Goal: Use online tool/utility: Utilize a website feature to perform a specific function

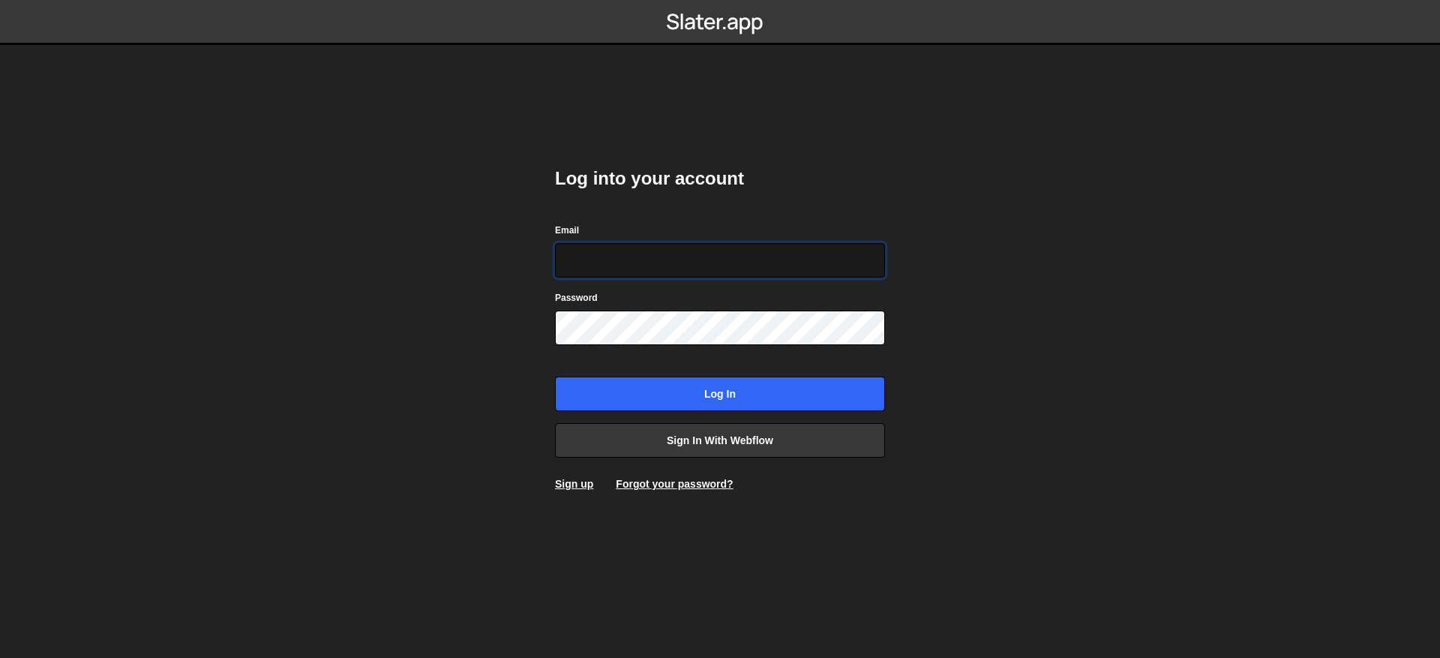
type input "contact@muratdesigns.com"
drag, startPoint x: 484, startPoint y: 203, endPoint x: 560, endPoint y: 287, distance: 113.1
click at [484, 203] on body "Log into your account Email contact@muratdesigns.com Password Log in Sign in wi…" at bounding box center [720, 329] width 1440 height 658
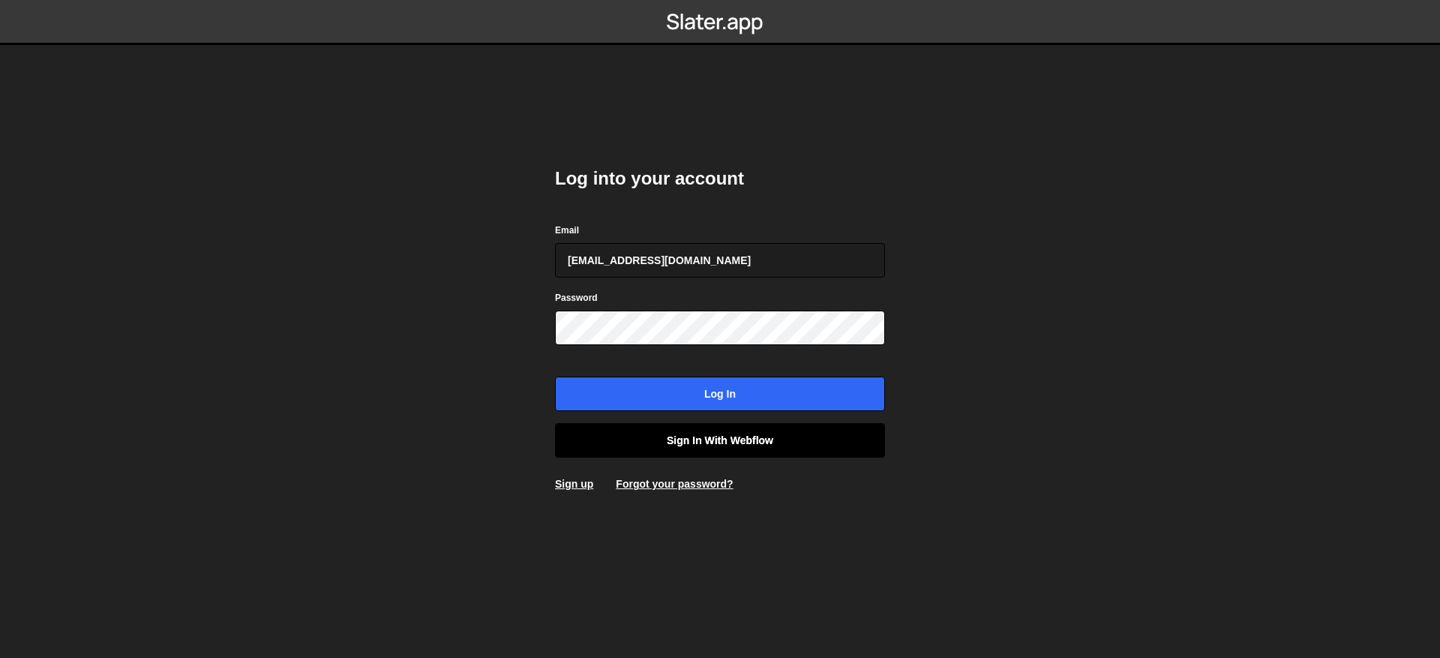
click at [737, 451] on link "Sign in with Webflow" at bounding box center [720, 440] width 330 height 35
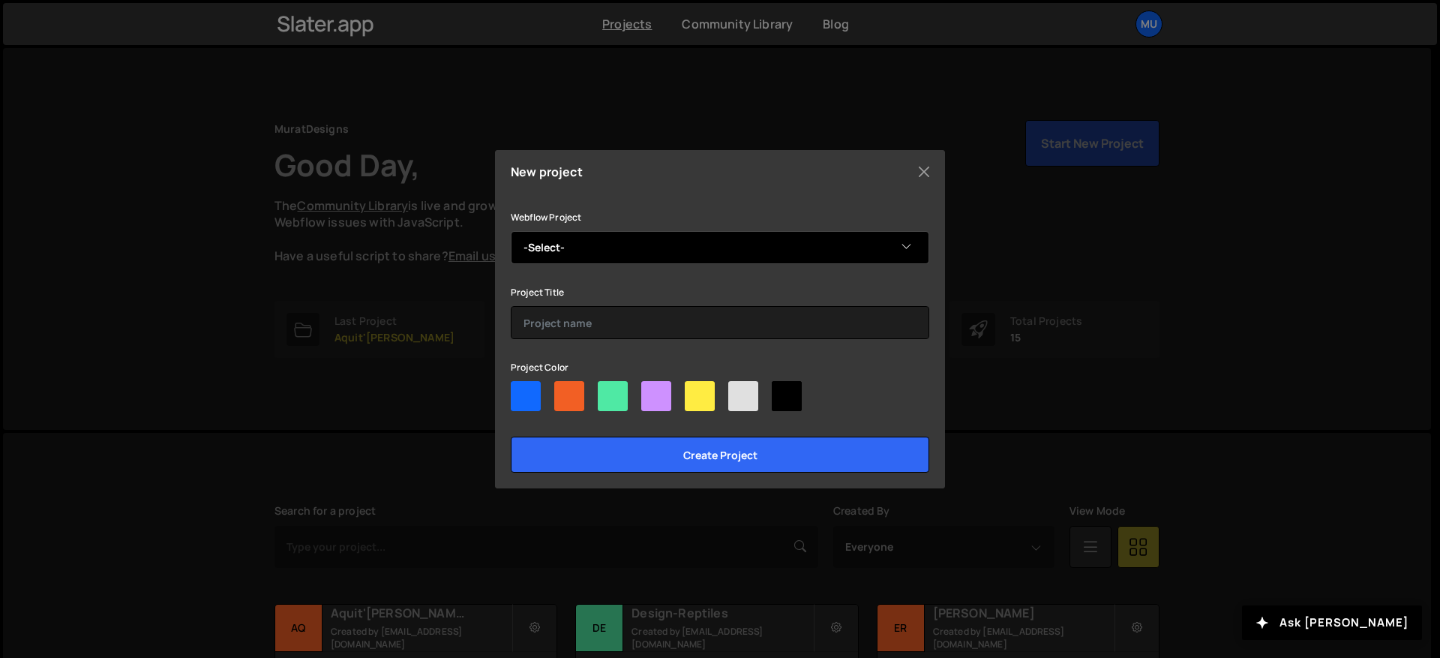
click at [589, 244] on select "-Select- Greencub" at bounding box center [720, 247] width 419 height 33
select select "68c7ce994dd48c13e6d935b9"
click at [511, 231] on select "-Select- Greencub" at bounding box center [720, 247] width 419 height 33
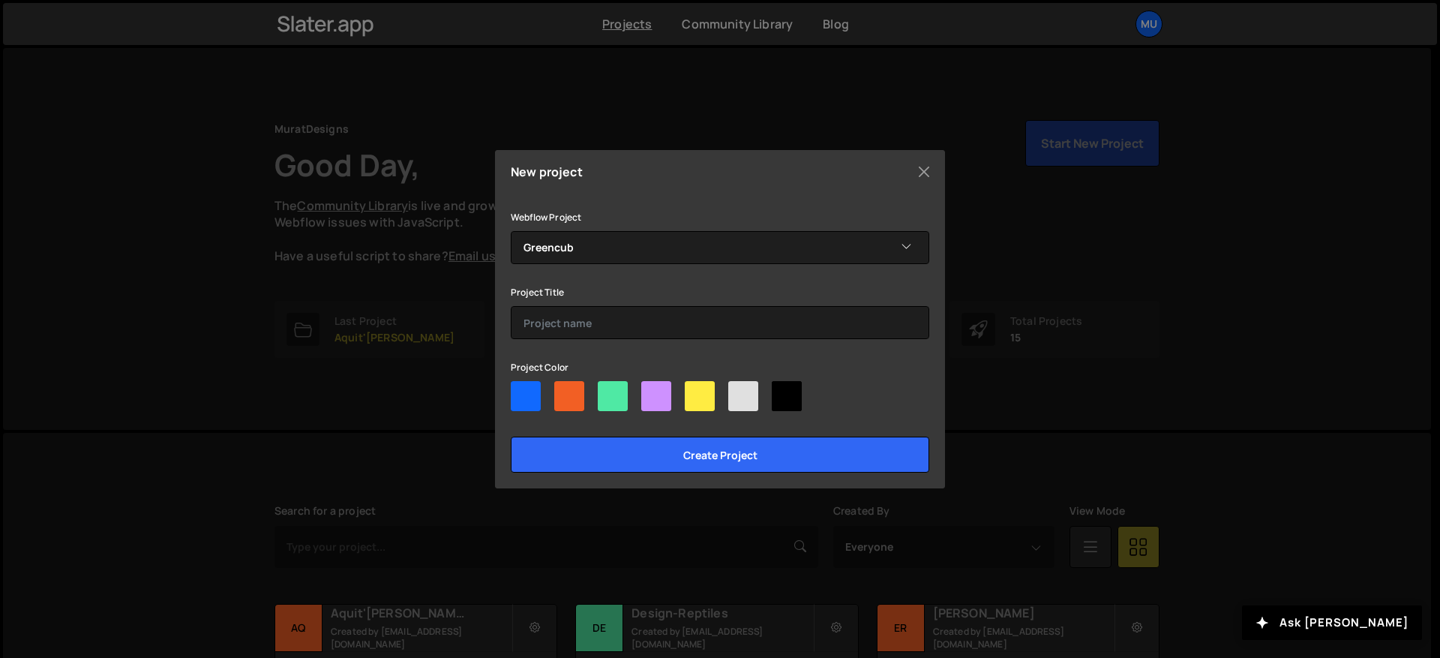
click at [606, 396] on div at bounding box center [613, 396] width 30 height 30
click at [606, 391] on input"] "radio" at bounding box center [603, 386] width 10 height 10
radio input"] "true"
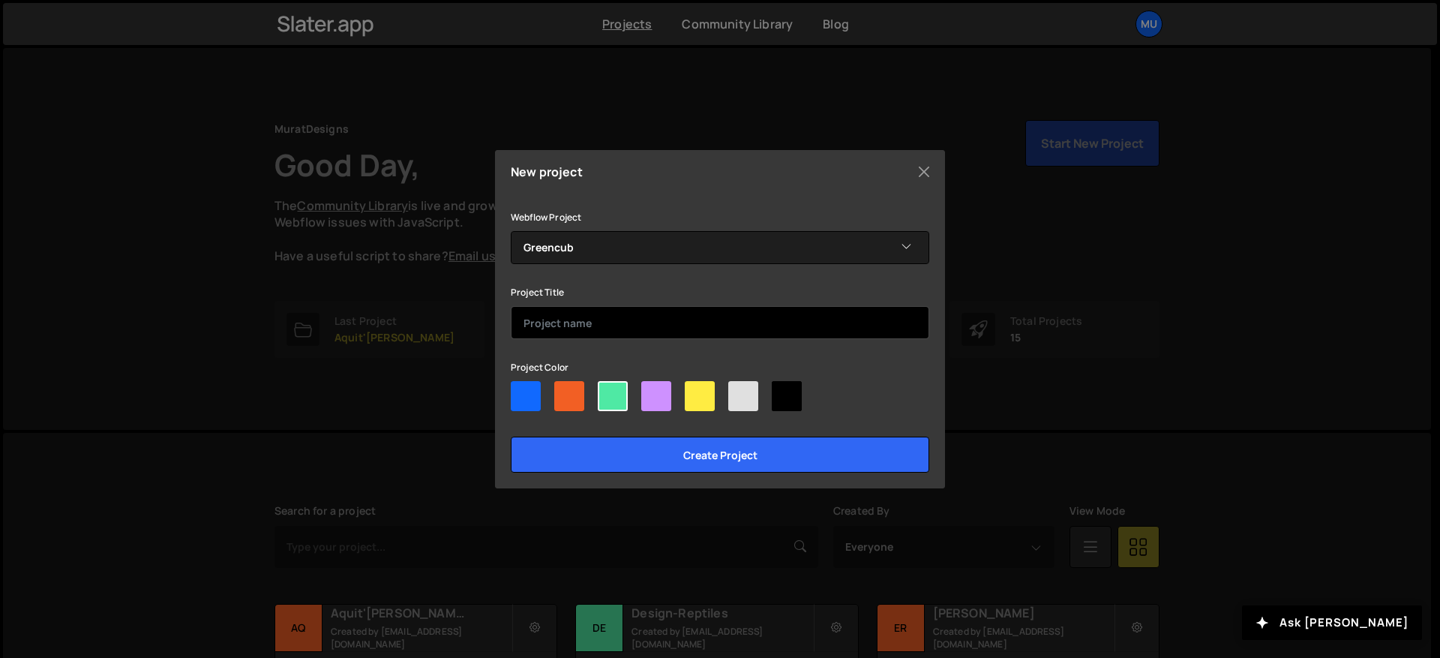
click at [594, 324] on input "text" at bounding box center [720, 322] width 419 height 33
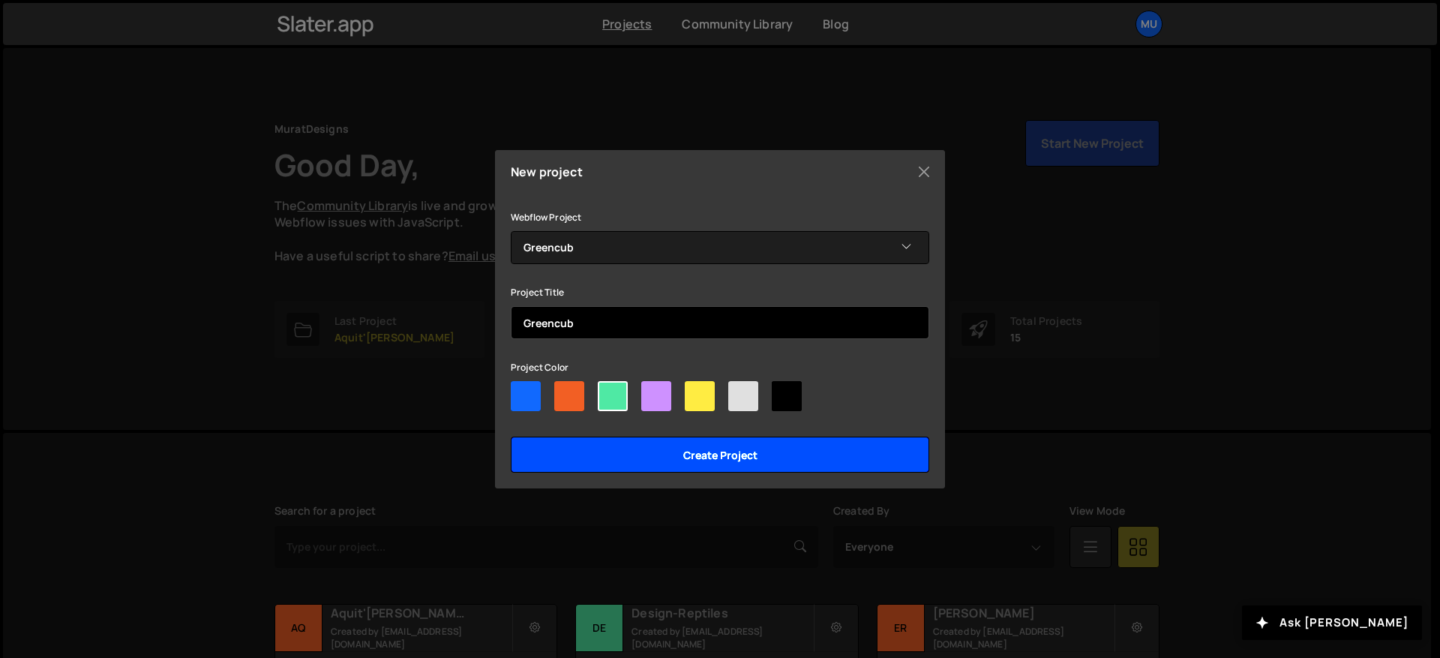
type input "Greencub"
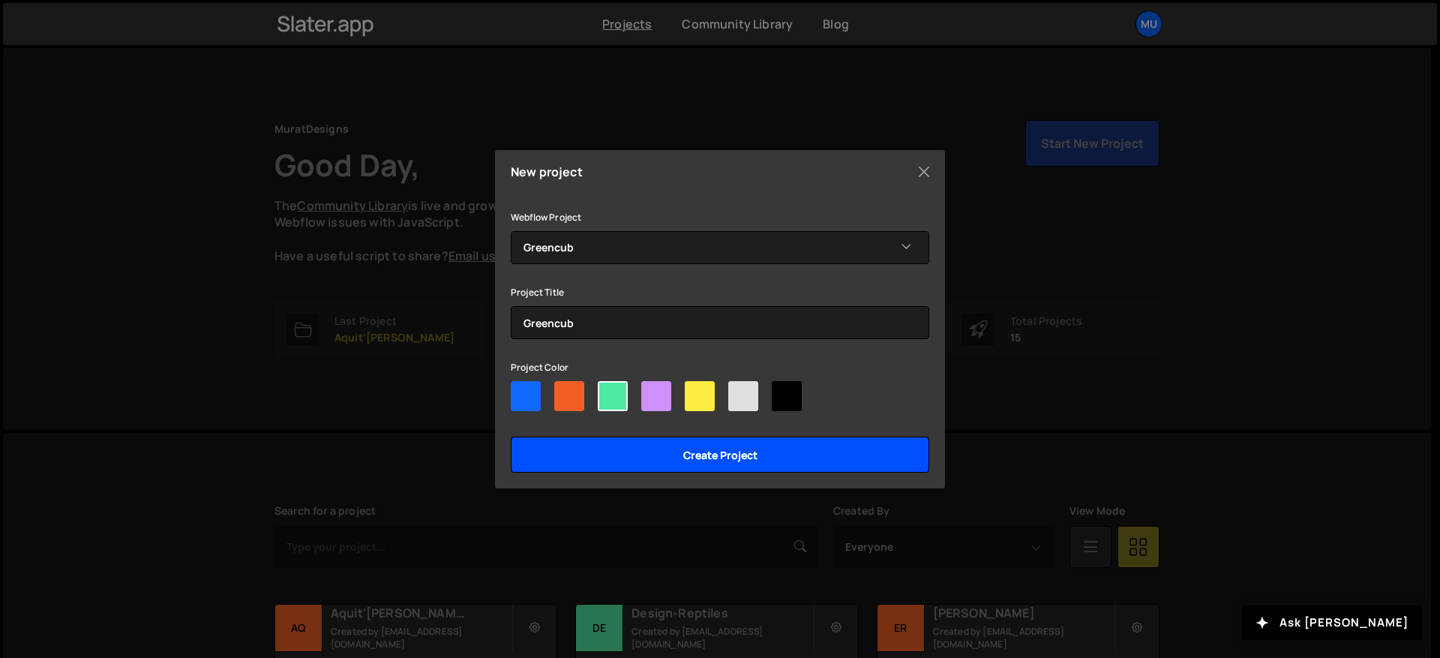
click at [667, 441] on input "Create project" at bounding box center [720, 455] width 419 height 36
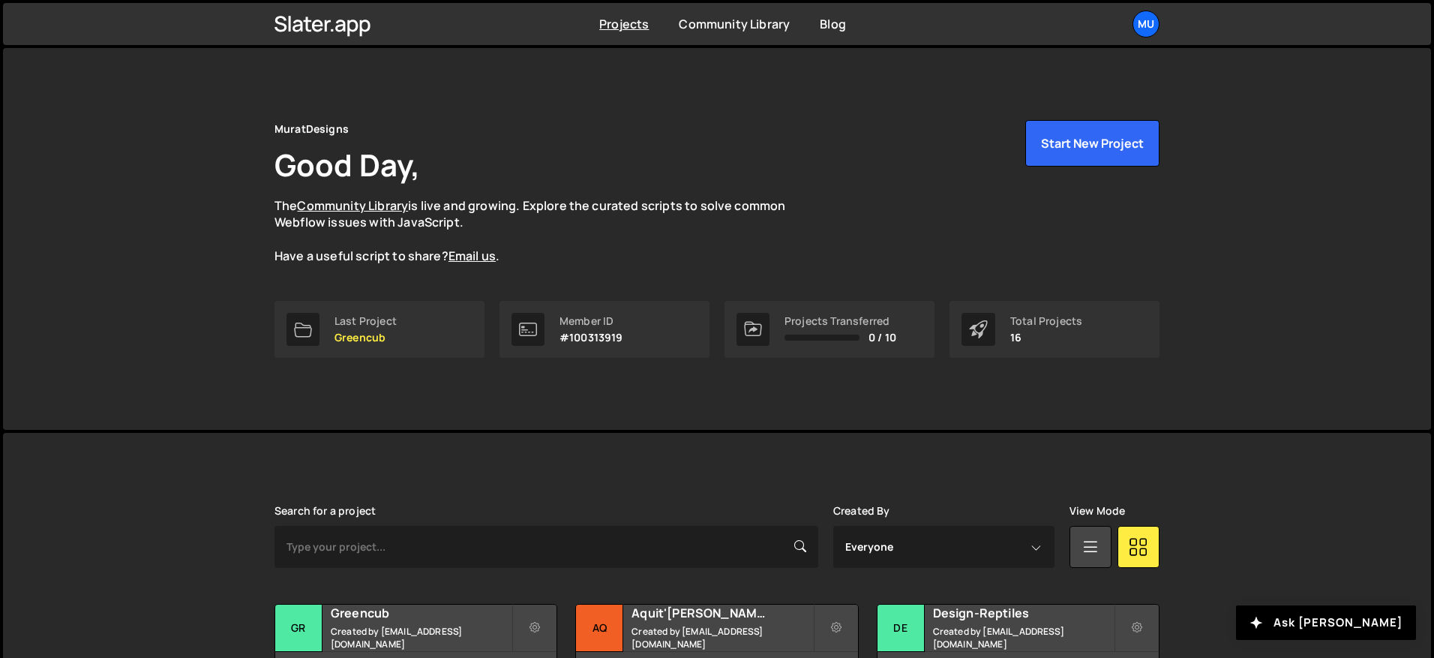
scroll to position [291, 0]
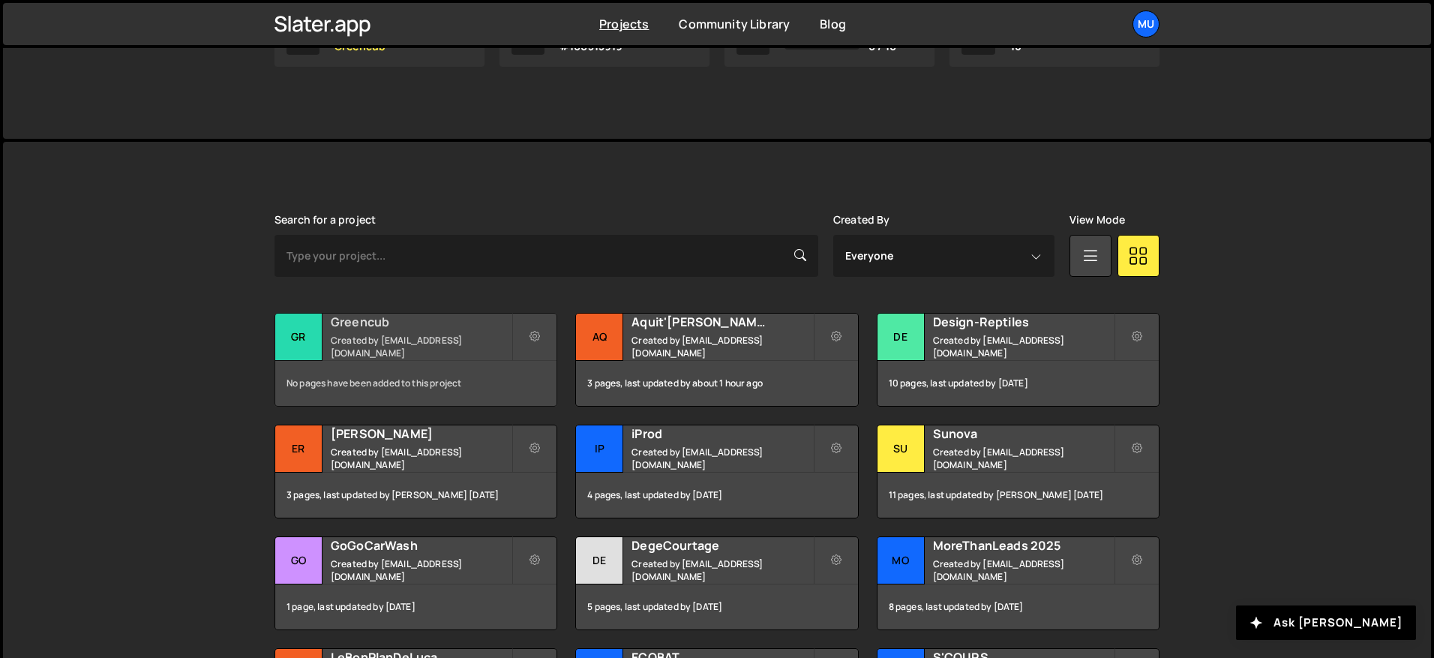
click at [452, 345] on small "Created by [EMAIL_ADDRESS][DOMAIN_NAME]" at bounding box center [421, 347] width 181 height 26
click at [683, 330] on h2 "Aquit'[PERSON_NAME]" at bounding box center [722, 322] width 181 height 17
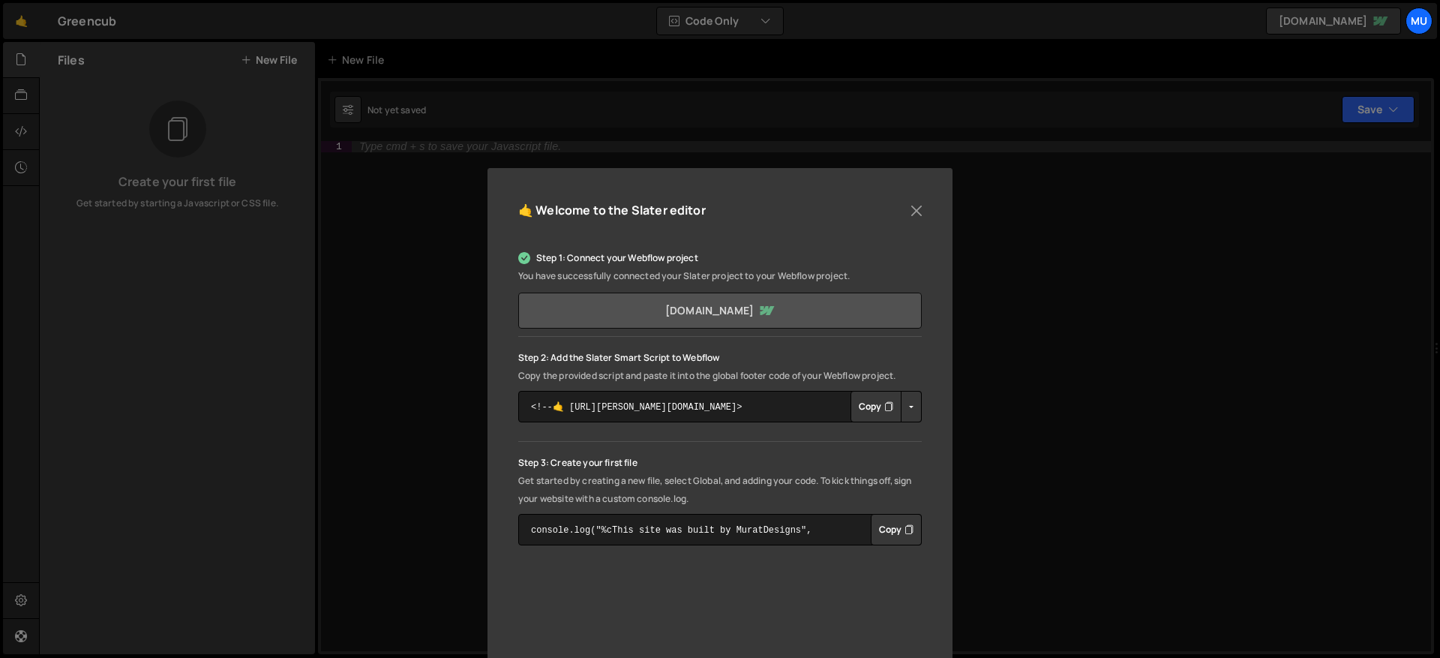
drag, startPoint x: 875, startPoint y: 413, endPoint x: 758, endPoint y: 313, distance: 153.8
click at [875, 413] on button "Copy" at bounding box center [876, 407] width 51 height 32
click at [387, 346] on div "🤙 Welcome to the Slater editor Step 1: Connect your Webflow project You have su…" at bounding box center [720, 329] width 1440 height 658
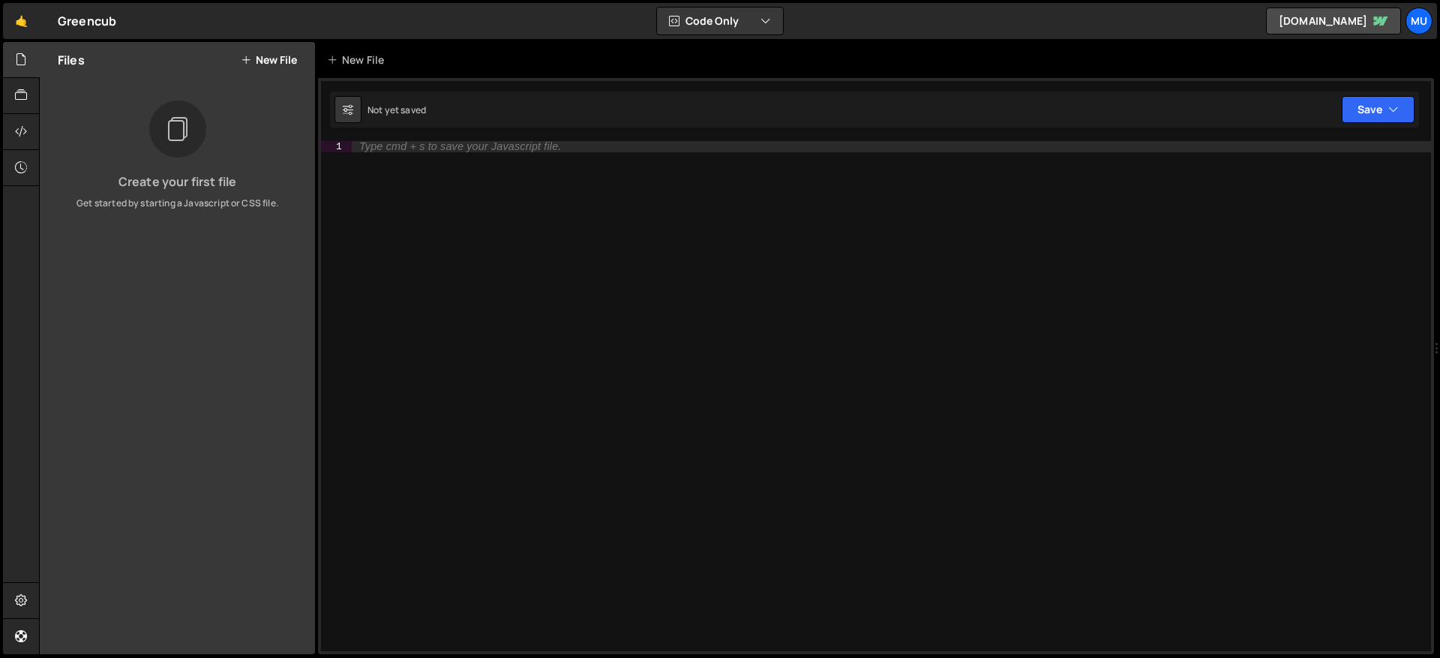
click at [274, 56] on button "New File" at bounding box center [269, 60] width 56 height 12
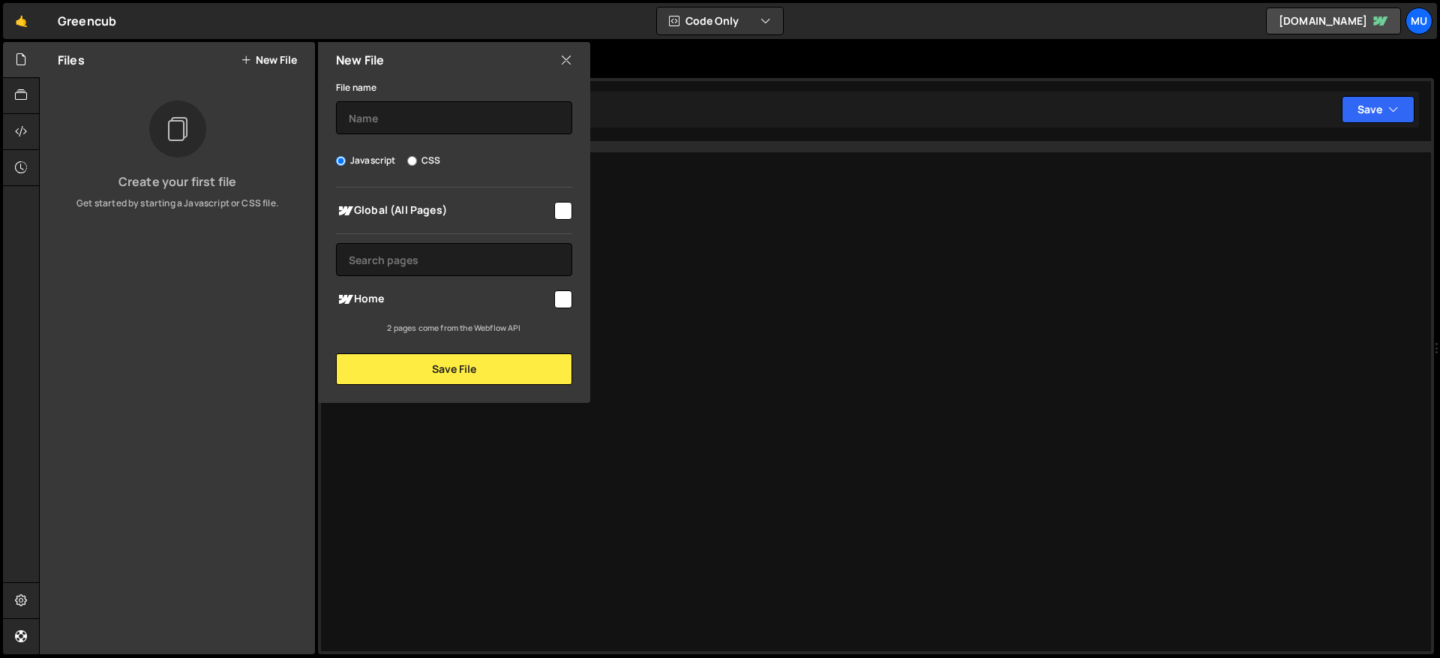
click at [406, 194] on div "Global (All Pages) Home" at bounding box center [454, 261] width 272 height 147
drag, startPoint x: 415, startPoint y: 208, endPoint x: 423, endPoint y: 231, distance: 24.7
click at [416, 208] on span "Global (All Pages)" at bounding box center [444, 211] width 216 height 18
checkbox input "true"
click at [416, 376] on button "Save File" at bounding box center [454, 369] width 236 height 32
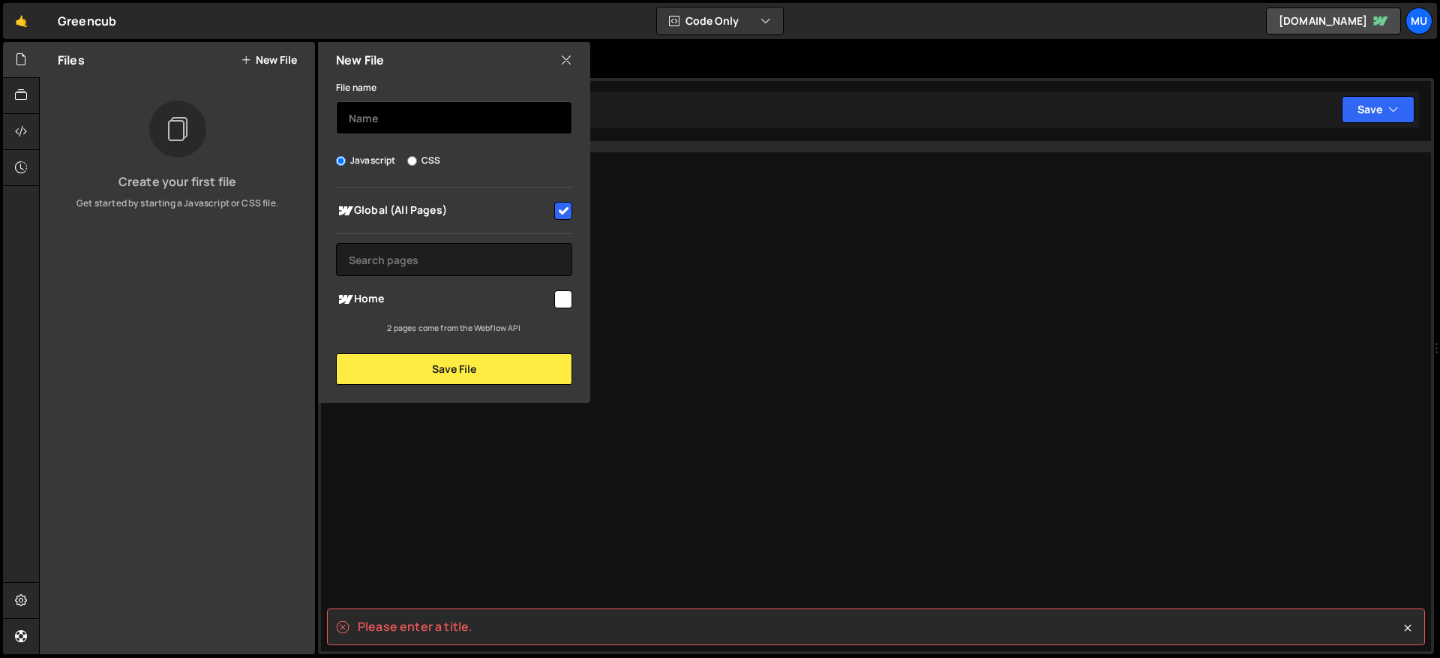
click at [422, 121] on input "text" at bounding box center [454, 117] width 236 height 33
type input "Splide"
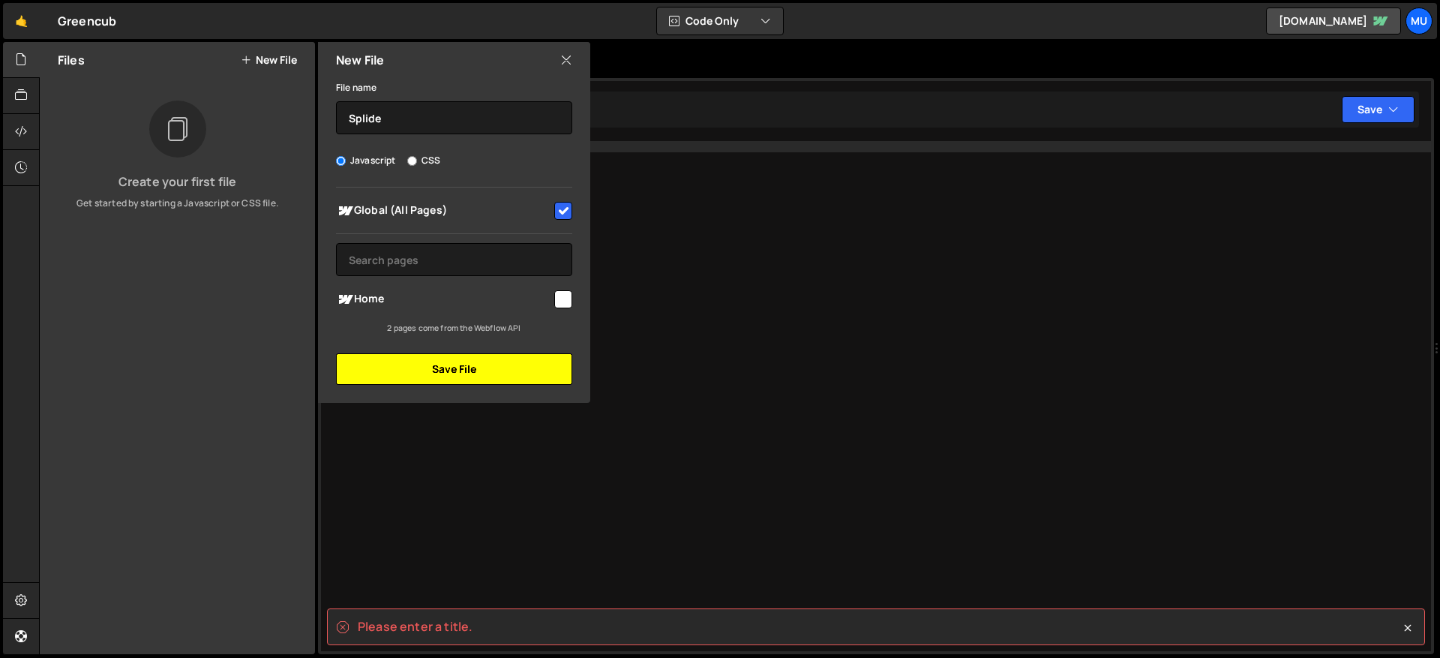
click at [426, 368] on button "Save File" at bounding box center [454, 369] width 236 height 32
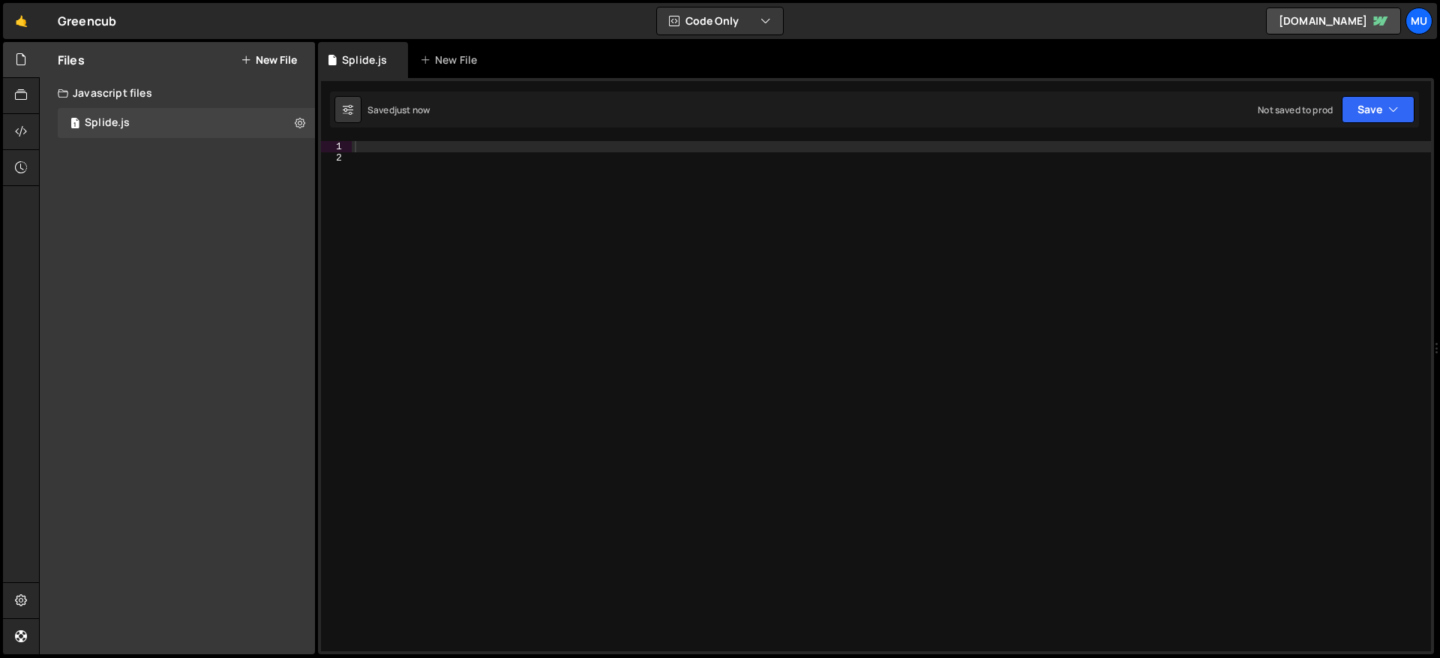
click at [267, 59] on button "New File" at bounding box center [269, 60] width 56 height 12
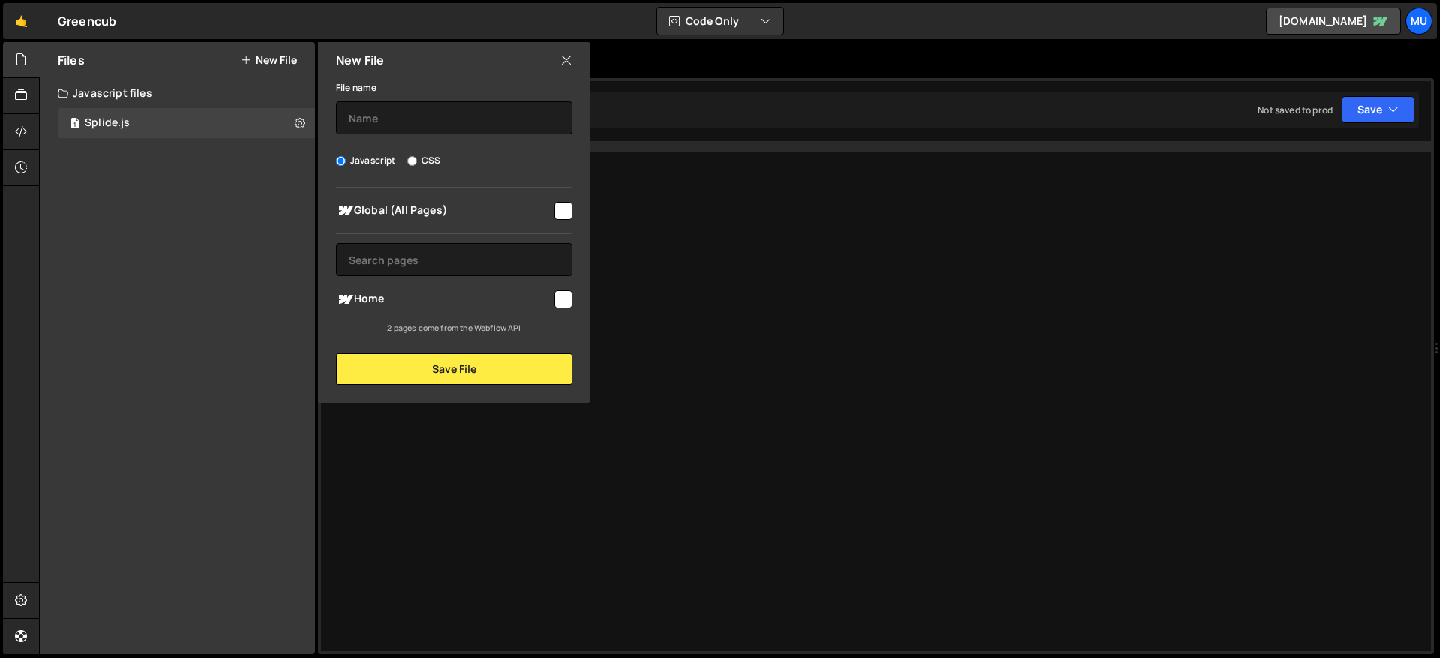
click at [410, 209] on span "Global (All Pages)" at bounding box center [444, 211] width 216 height 18
checkbox input "true"
click at [412, 125] on input "text" at bounding box center [454, 117] width 236 height 33
type input "Smooth Scroll"
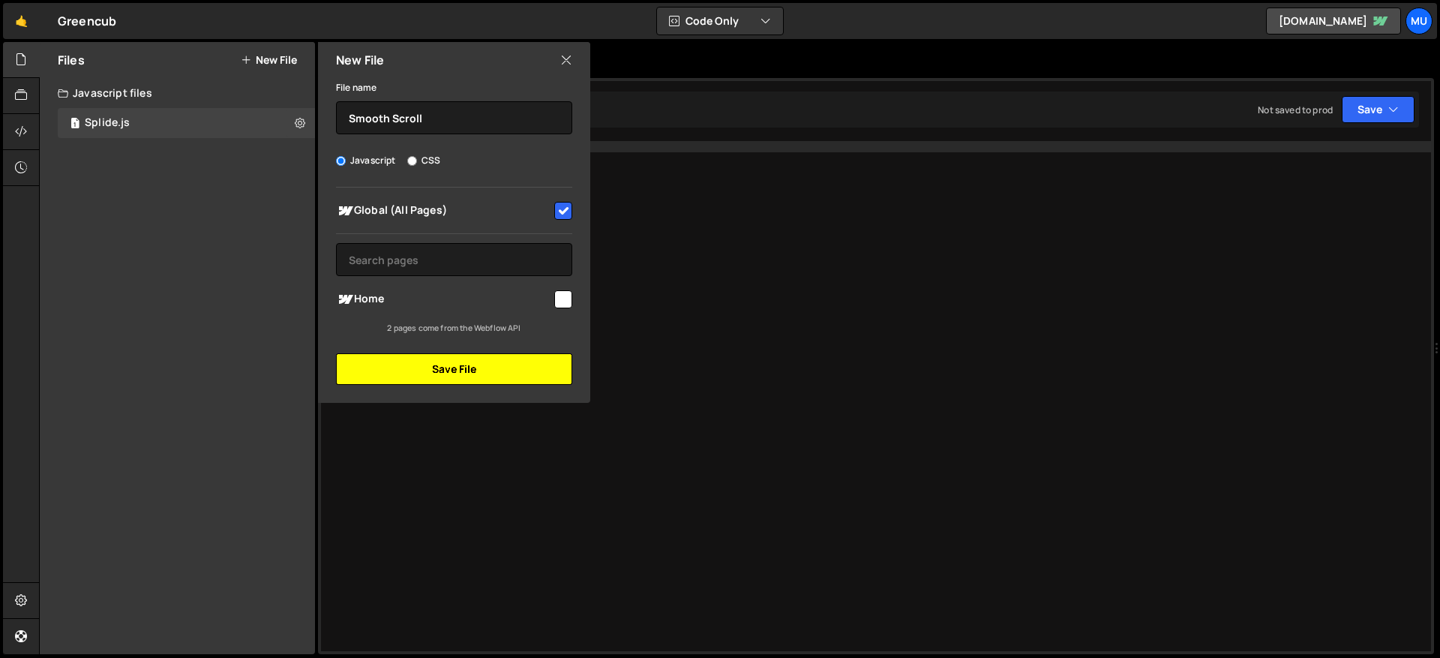
click at [441, 371] on button "Save File" at bounding box center [454, 369] width 236 height 32
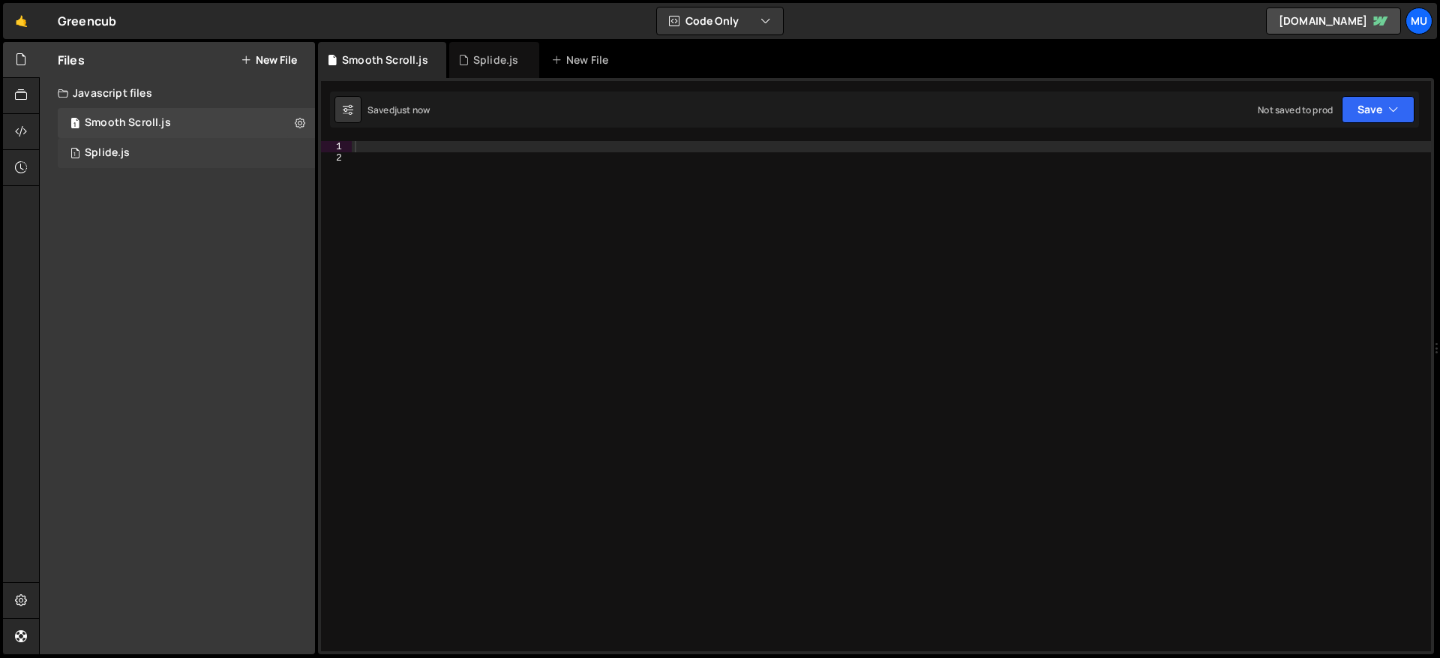
click at [147, 148] on div "1 Splide.js 0" at bounding box center [186, 153] width 257 height 30
click at [169, 113] on div "1 Smooth Scroll.js 0" at bounding box center [186, 123] width 257 height 30
click at [423, 199] on div at bounding box center [891, 407] width 1079 height 533
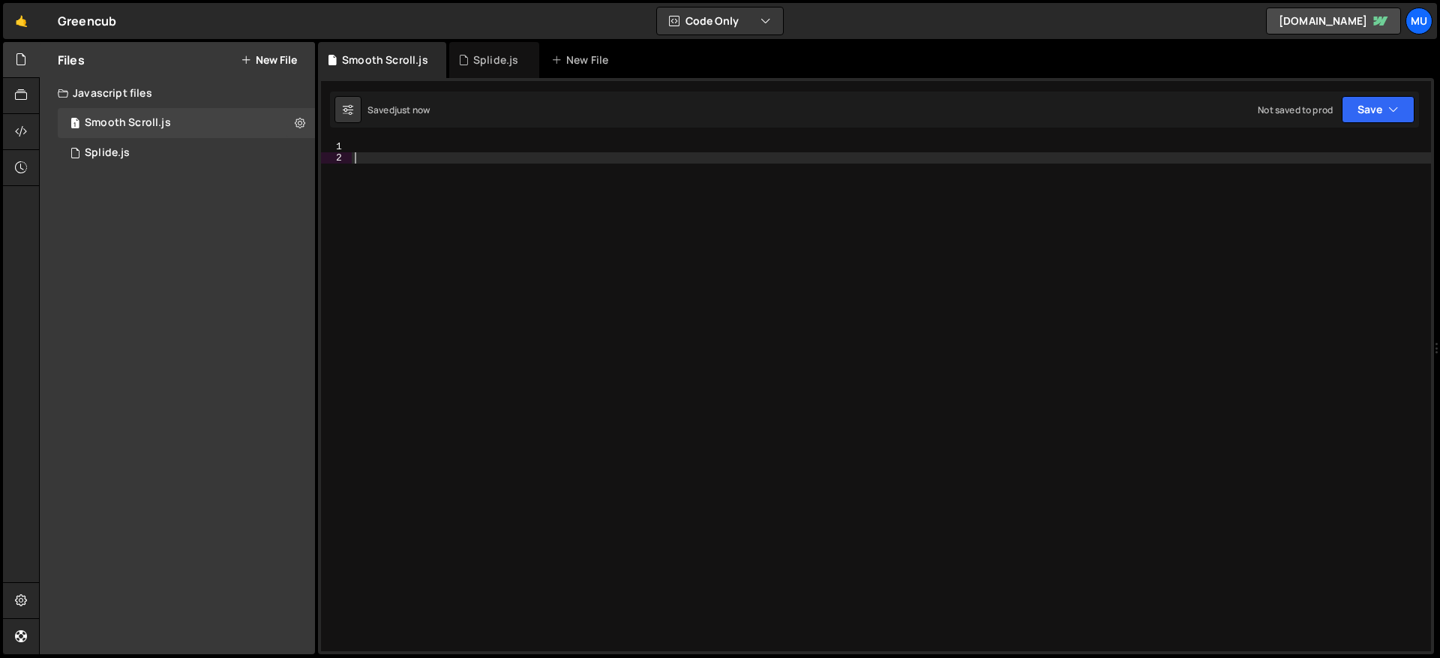
paste textarea "});"
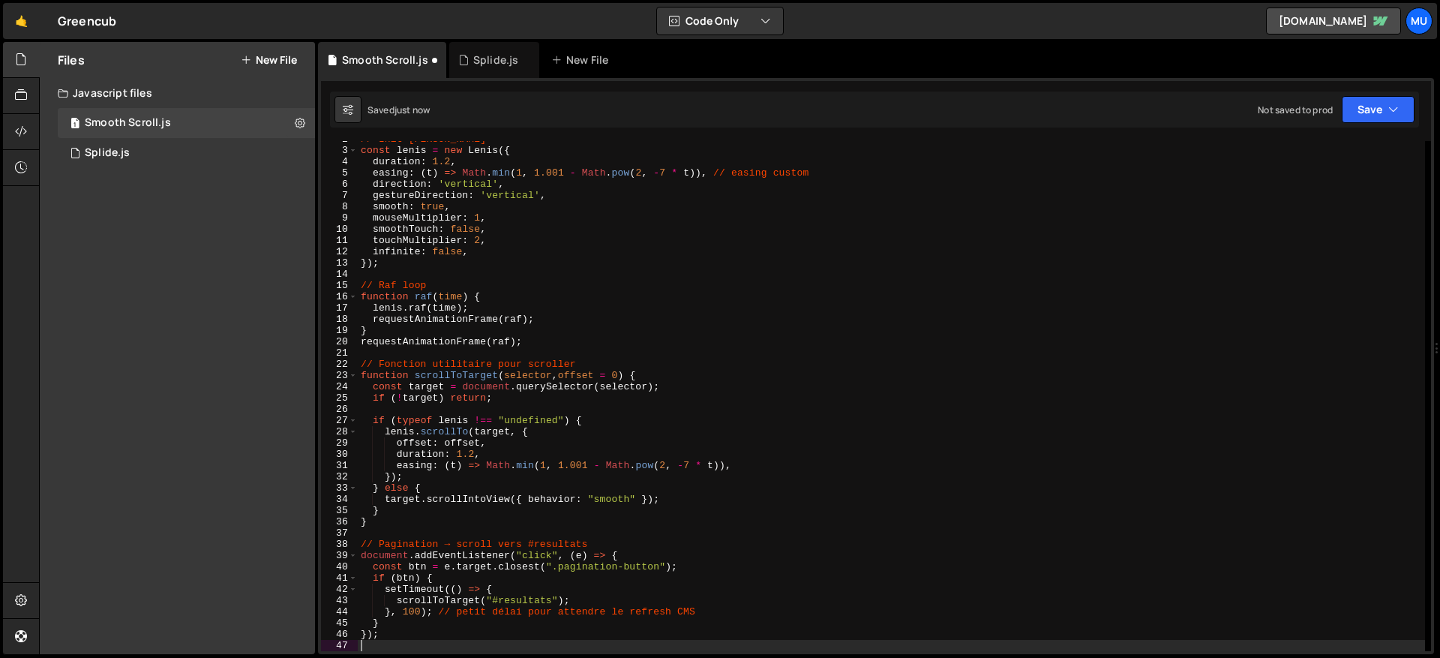
type textarea "});"
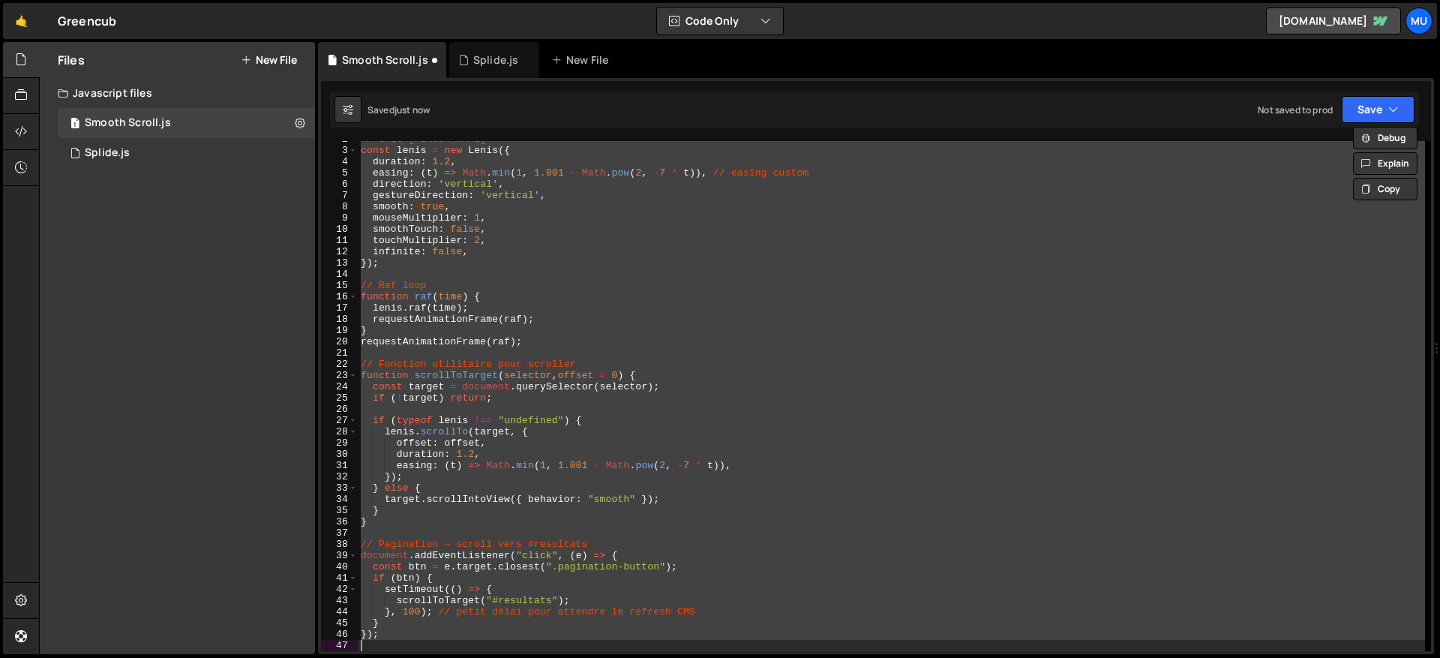
paste textarea
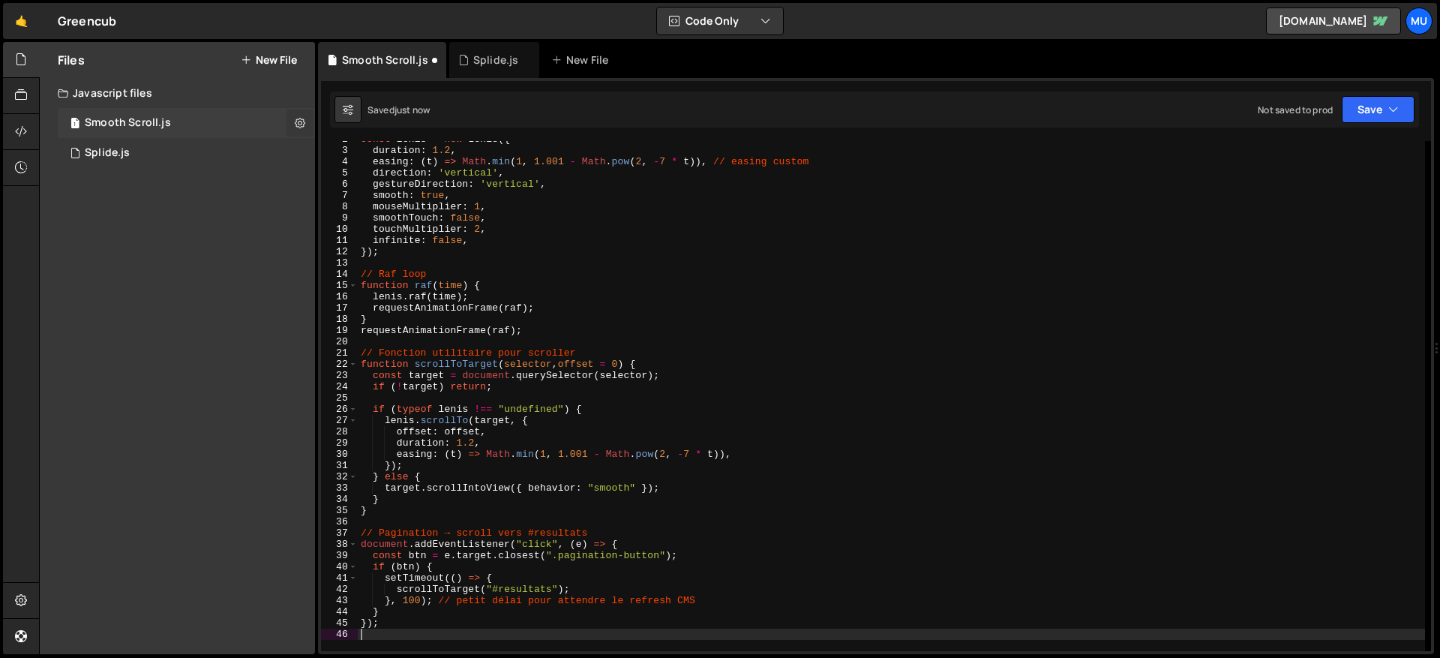
click at [303, 121] on icon at bounding box center [300, 123] width 11 height 14
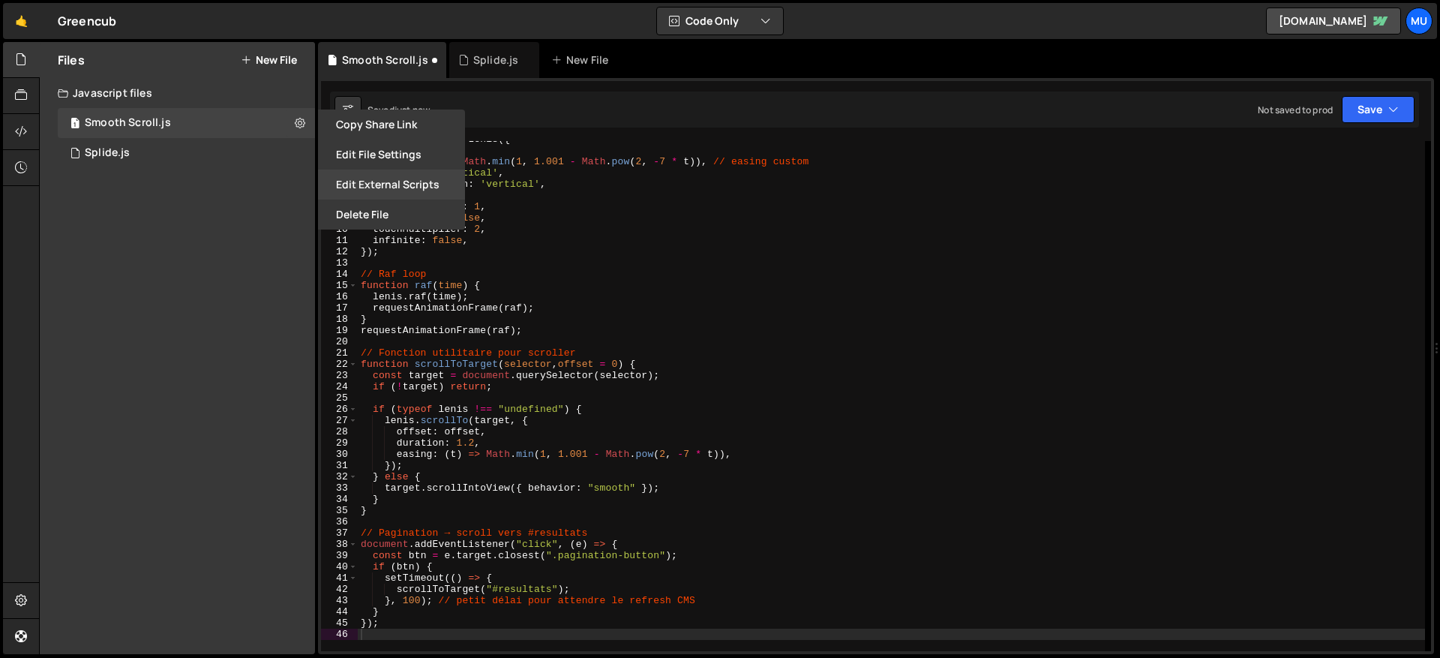
click at [350, 186] on button "Edit External Scripts" at bounding box center [391, 185] width 147 height 30
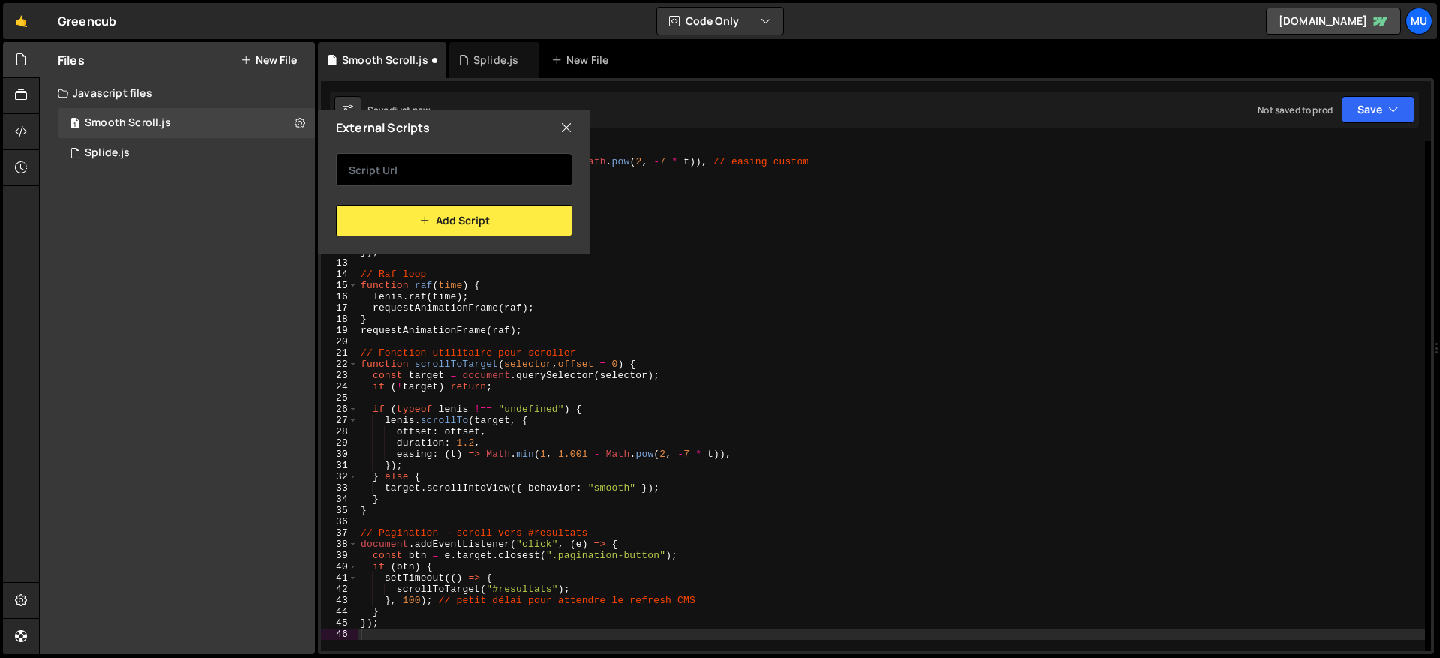
click at [401, 164] on input "text" at bounding box center [454, 169] width 236 height 33
paste input "https://cdn.jsdelivr.net/gh/studio-freight/lenis@0.2.28/bundled/lenis.js"
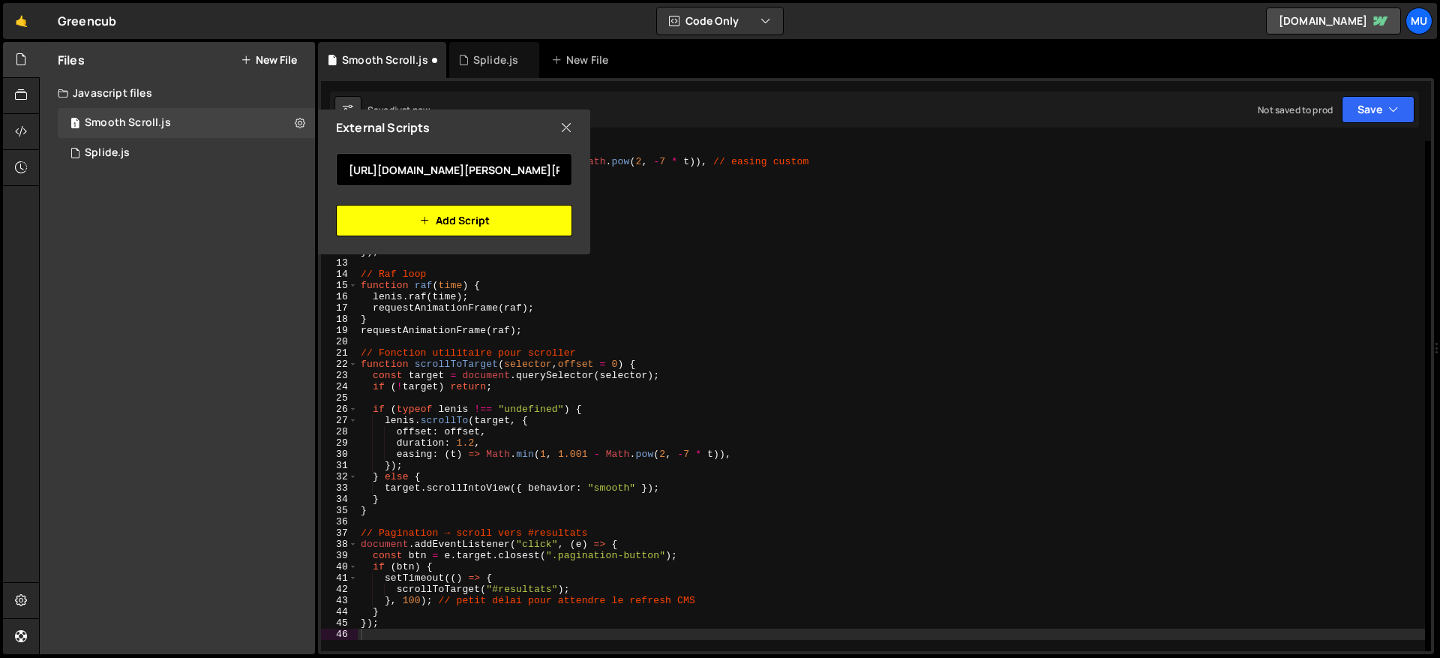
scroll to position [0, 157]
type input "https://cdn.jsdelivr.net/gh/studio-freight/lenis@0.2.28/bundled/lenis.js"
click at [393, 214] on button "Add Script" at bounding box center [454, 221] width 236 height 32
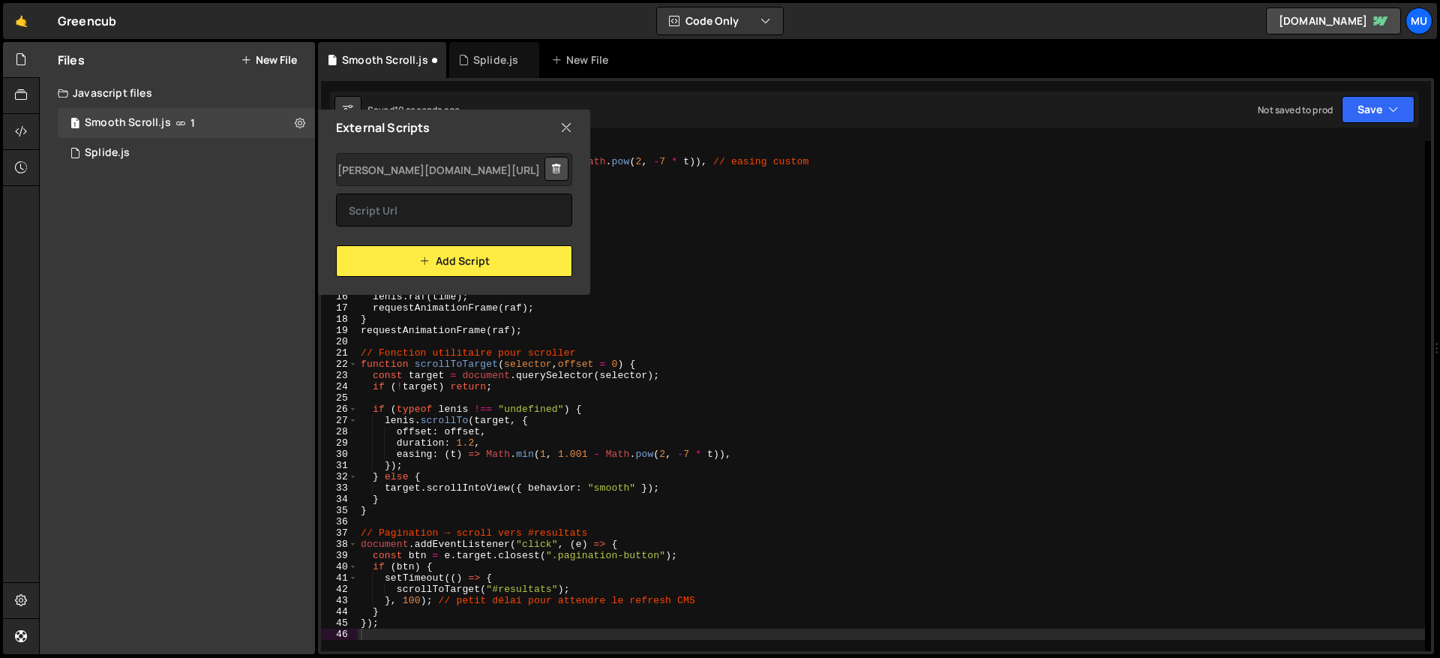
click at [557, 122] on div "External Scripts" at bounding box center [454, 128] width 272 height 36
click at [566, 125] on icon at bounding box center [566, 127] width 12 height 17
type textarea "smooth: true,"
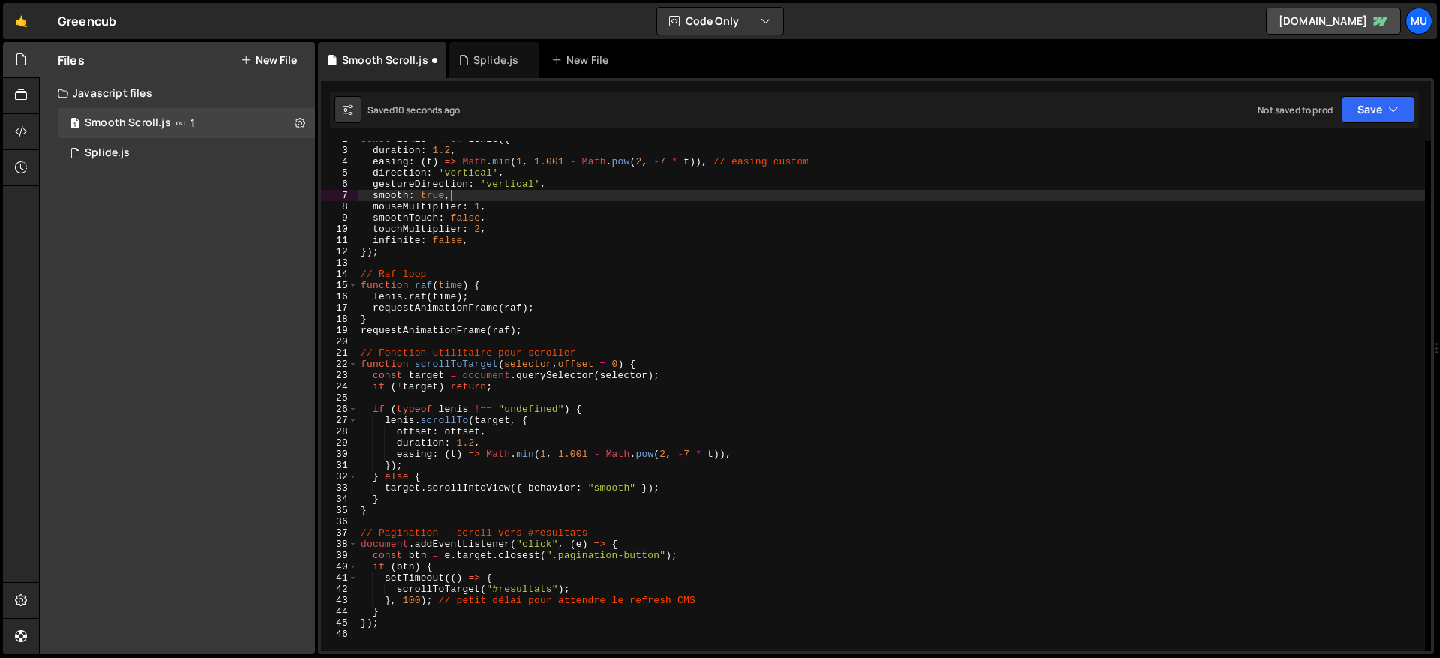
click at [593, 192] on div "const lenis = new Lenis ({ duration : 1.2 , easing : ( t ) => Math . min ( 1 , …" at bounding box center [891, 400] width 1067 height 533
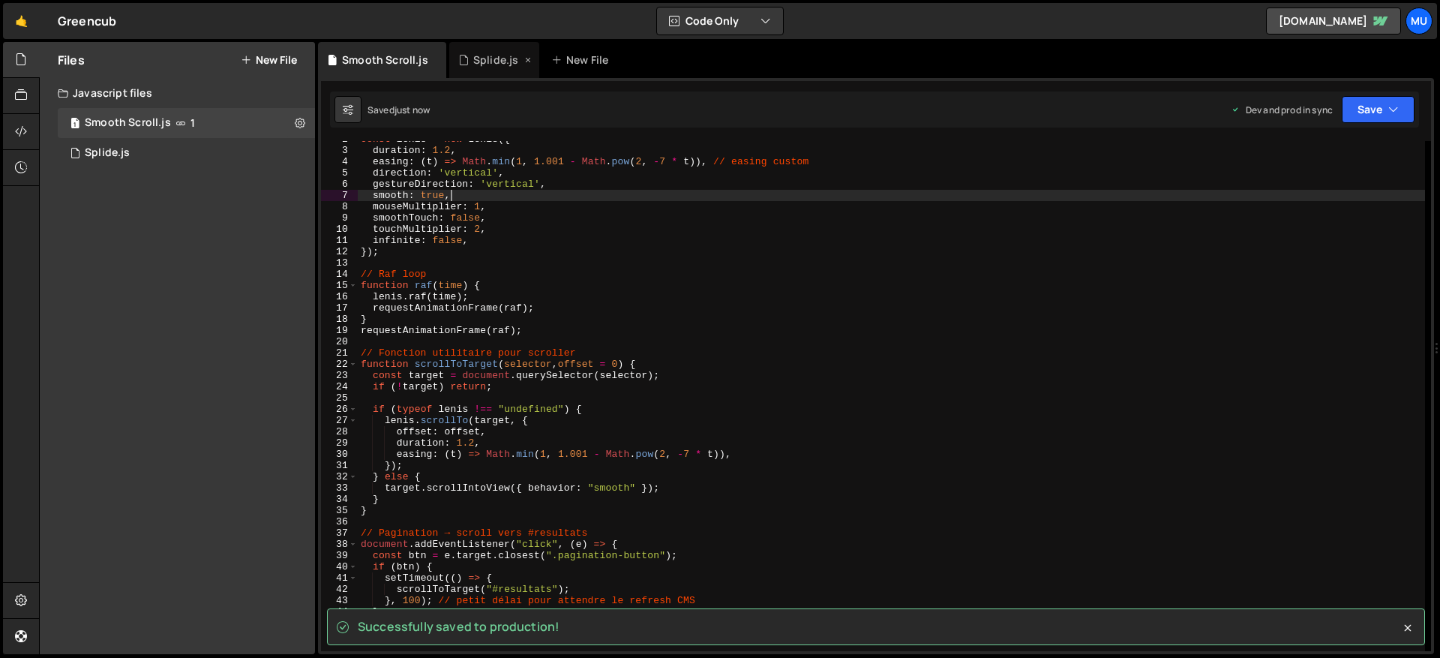
click at [486, 55] on div "Splide.js" at bounding box center [495, 60] width 45 height 15
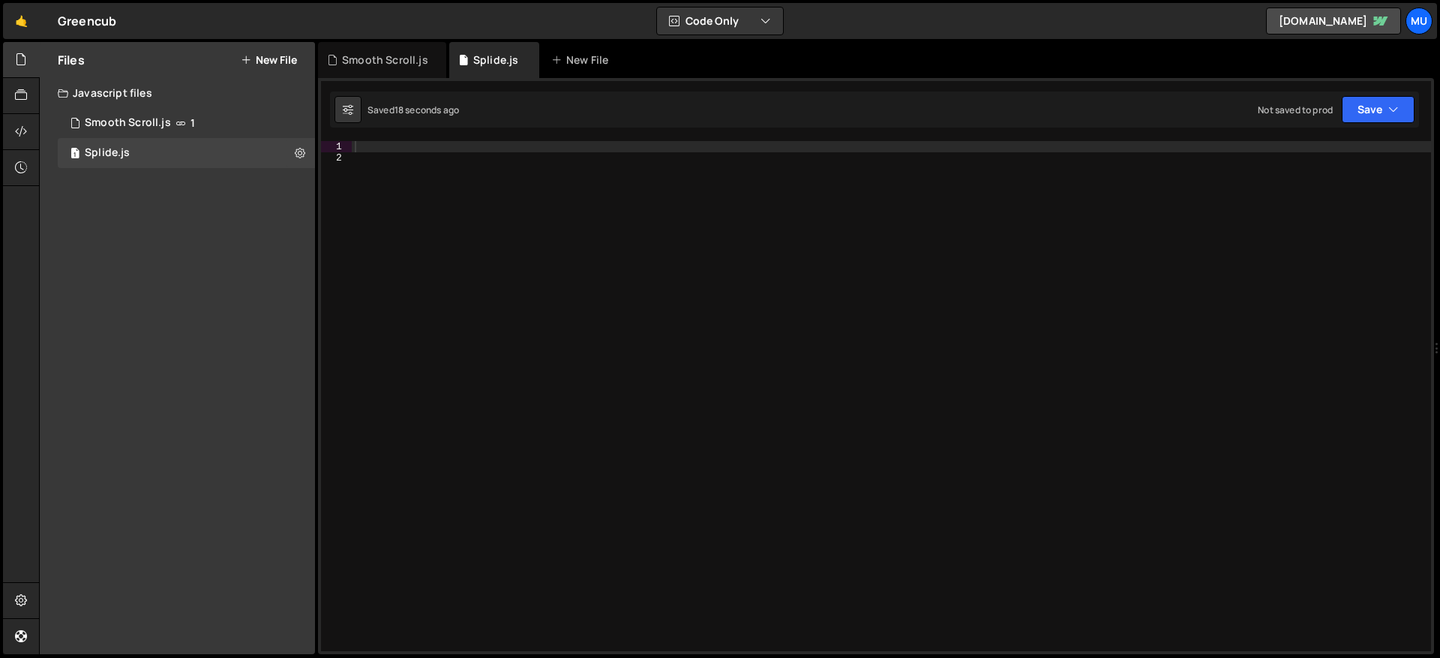
click at [517, 173] on div at bounding box center [891, 407] width 1079 height 533
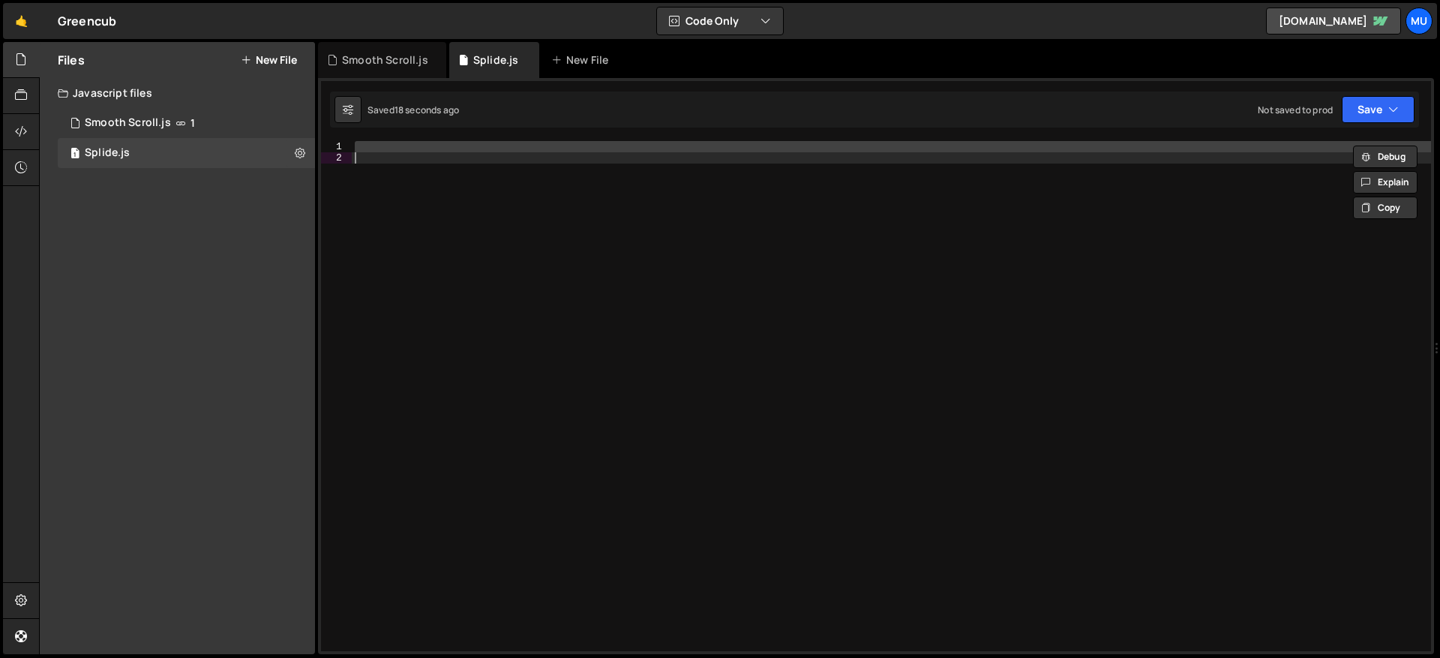
paste textarea
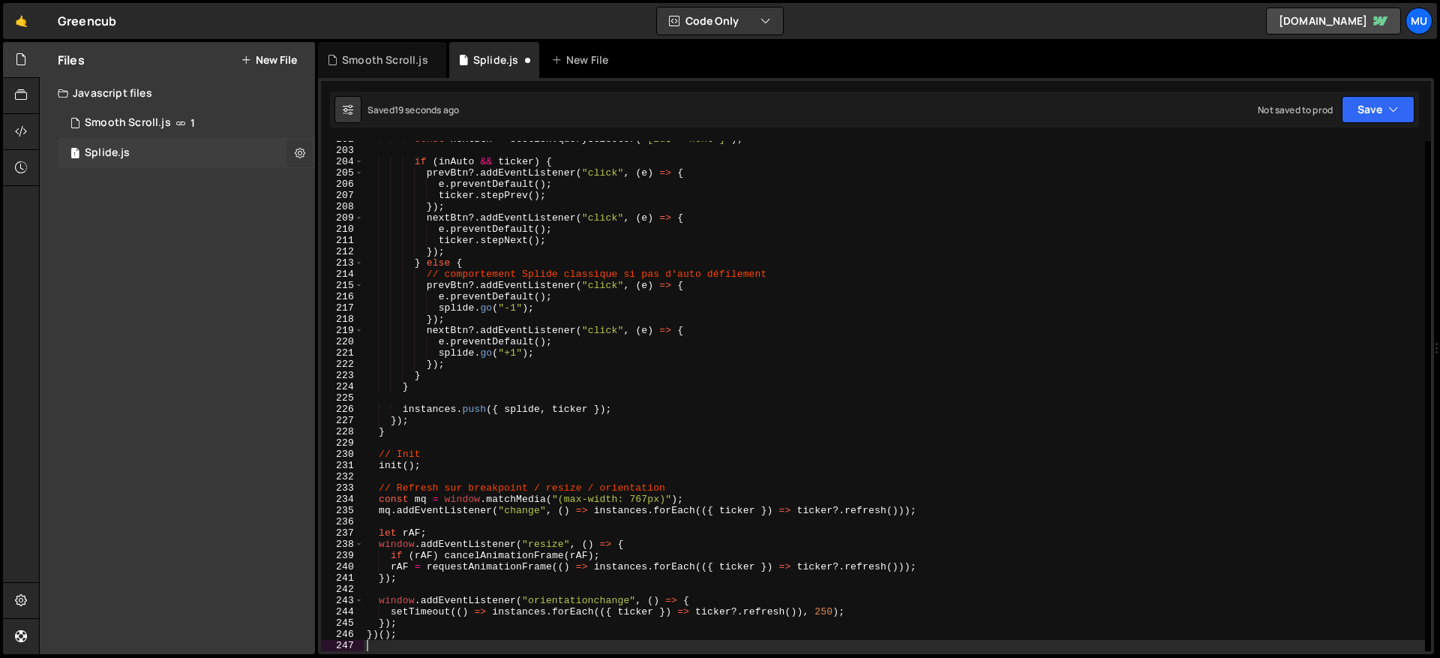
click at [299, 153] on icon at bounding box center [300, 153] width 11 height 14
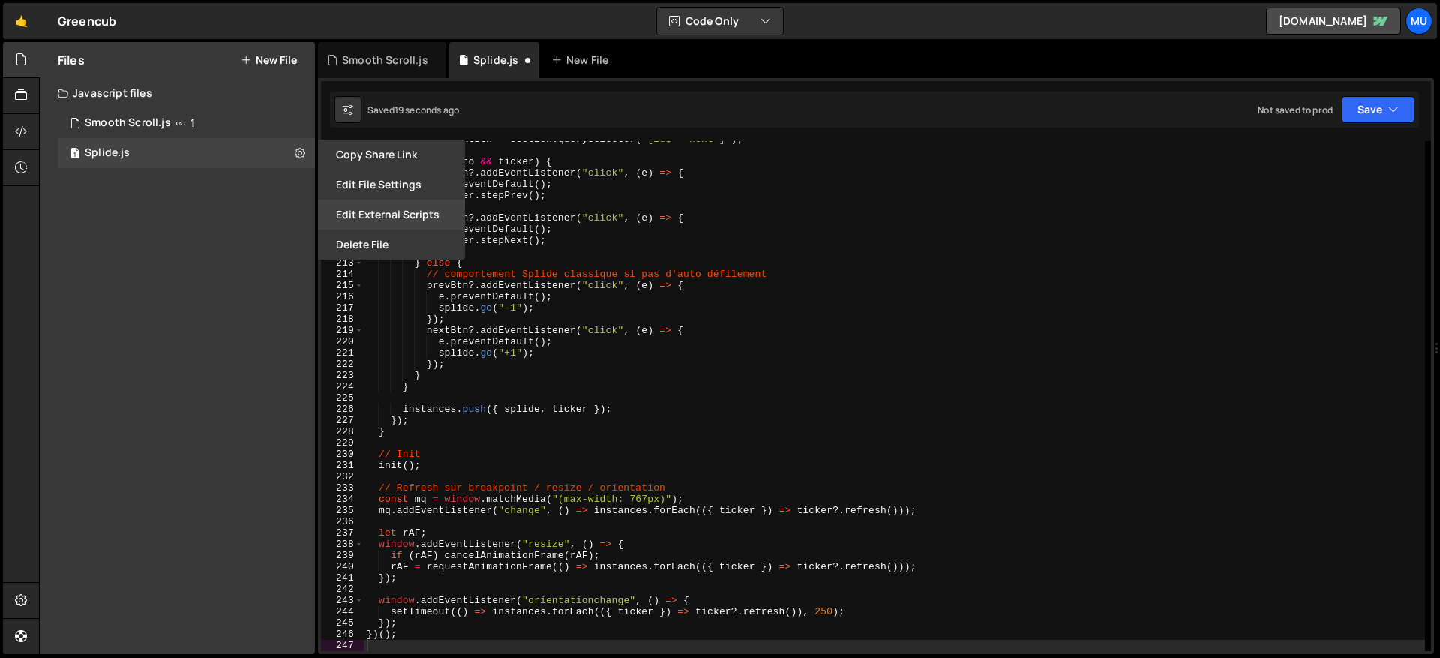
click at [366, 221] on button "Edit External Scripts" at bounding box center [391, 215] width 147 height 30
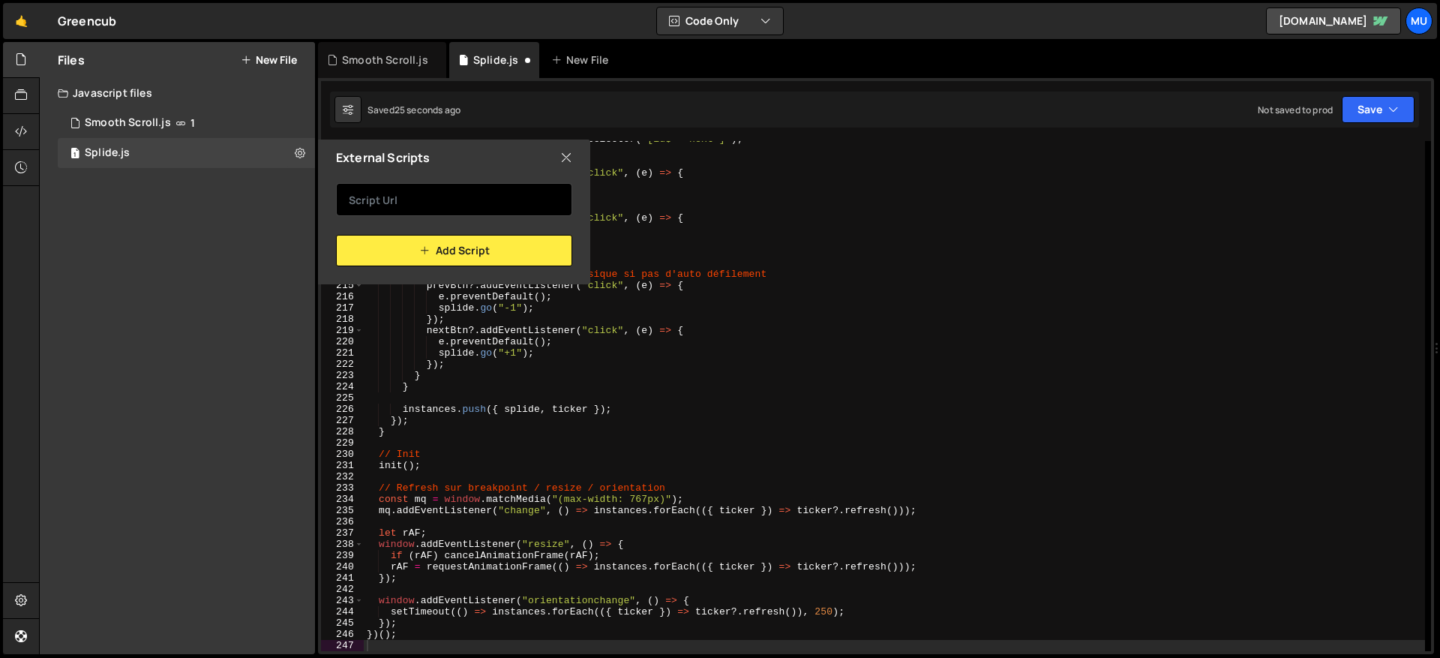
click at [423, 202] on input "text" at bounding box center [454, 199] width 236 height 33
paste input "https://cdn.jsdelivr.net/npm/@splidejs/splide@latest/dist/js/splide.min.js"
type input "https://cdn.jsdelivr.net/npm/@splidejs/splide@latest/dist/js/splide.min.js"
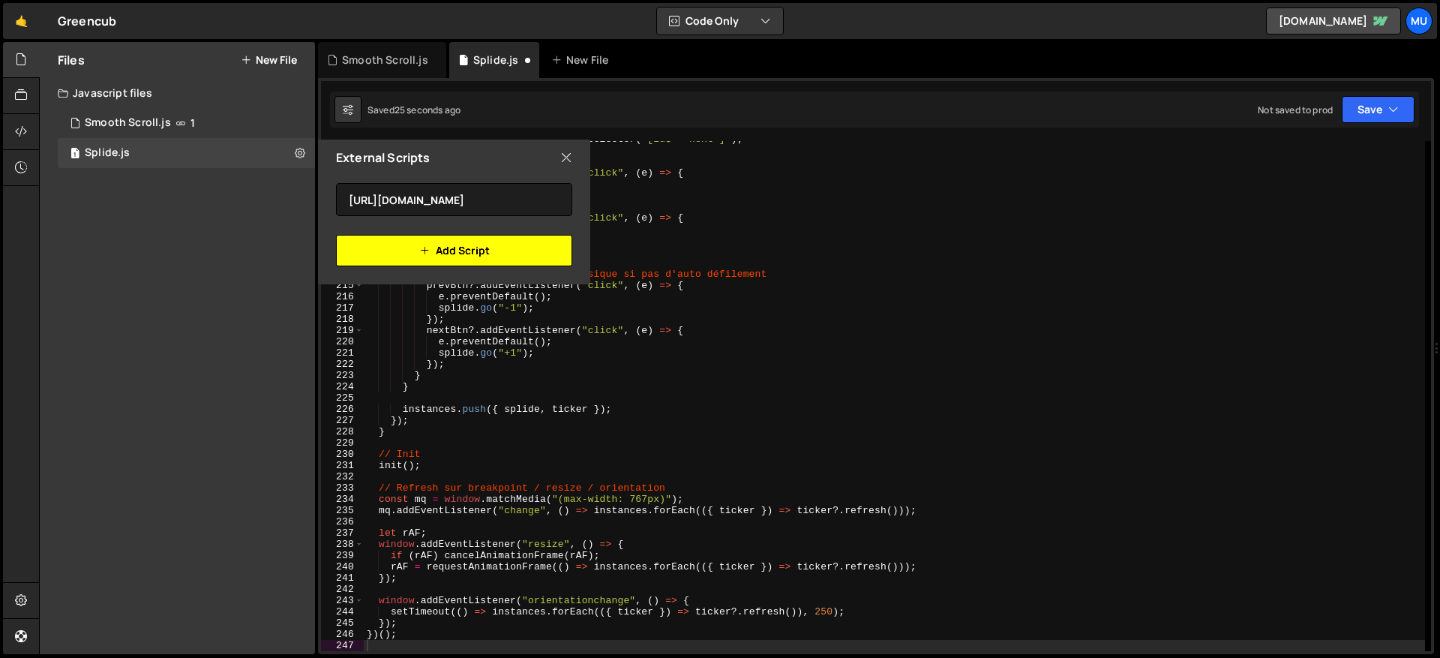
click at [389, 258] on button "Add Script" at bounding box center [454, 251] width 236 height 32
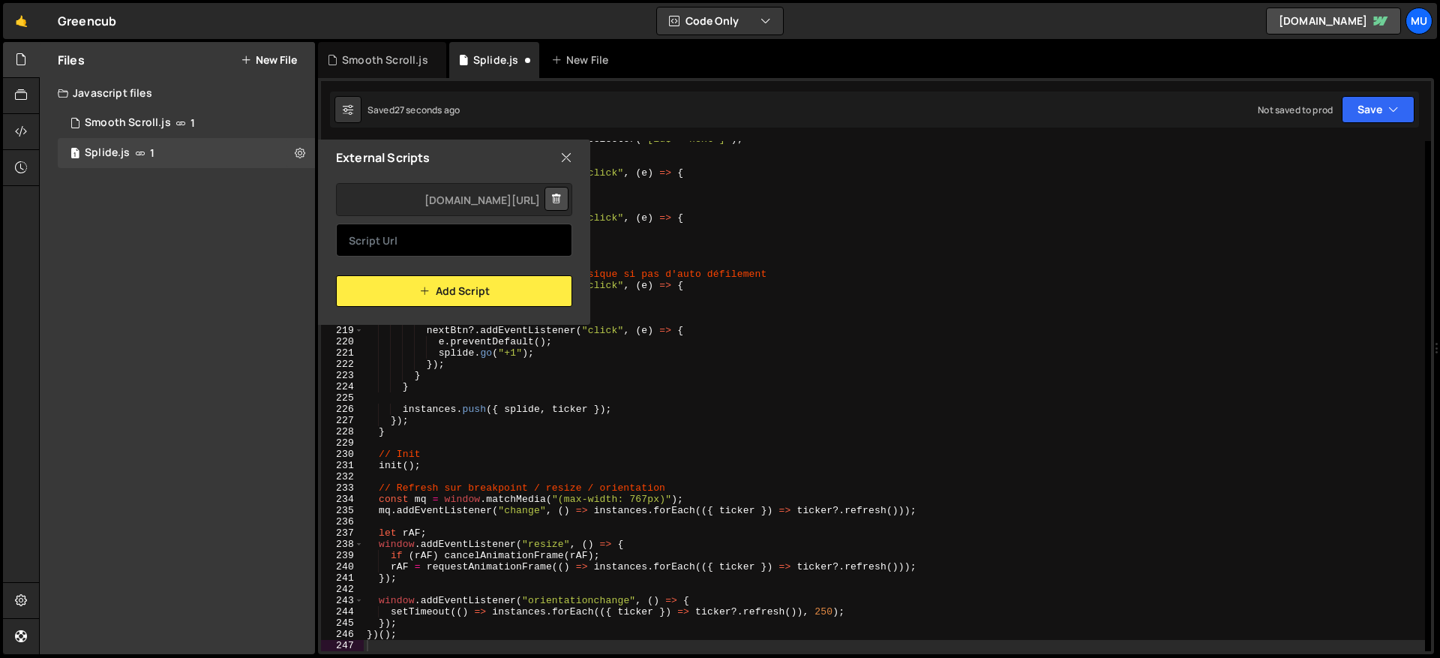
click at [474, 252] on input "text" at bounding box center [454, 240] width 236 height 33
paste input "https://cdn.jsdelivr.net/npm/@splidejs/splide-extension-auto-scroll@latest/dist…"
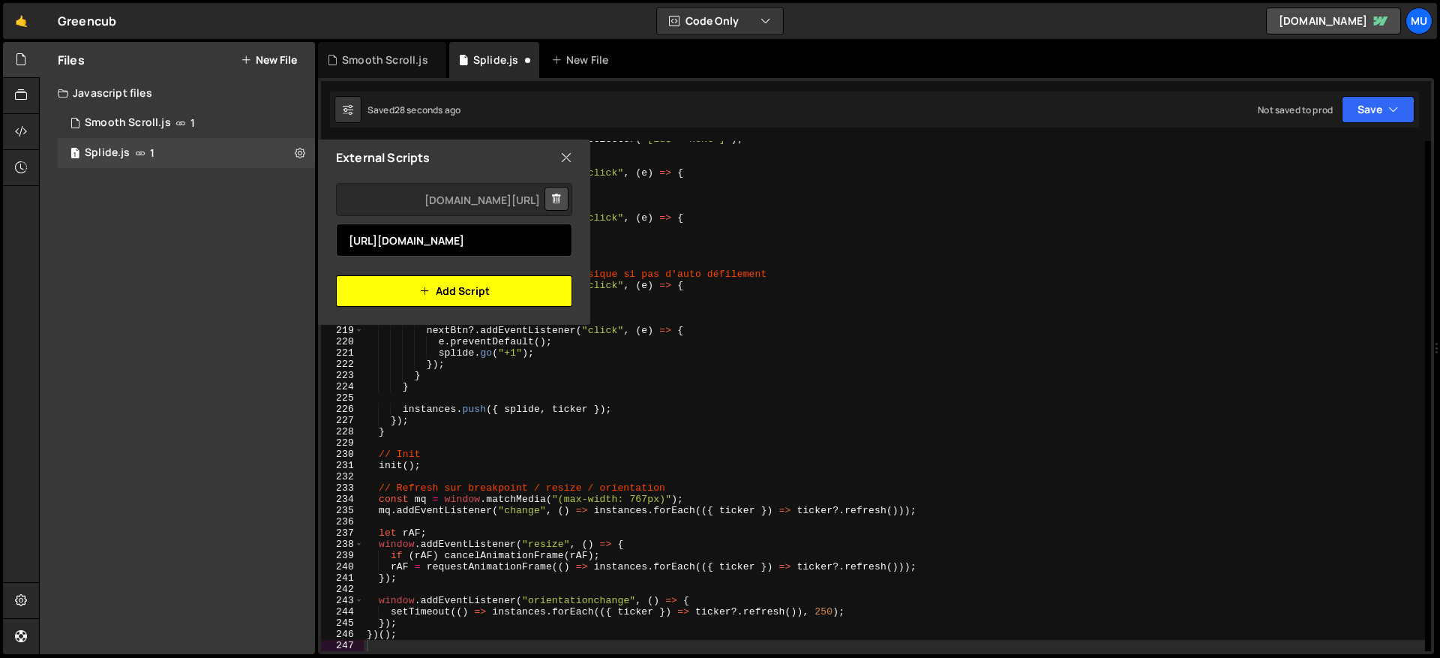
type input "https://cdn.jsdelivr.net/npm/@splidejs/splide-extension-auto-scroll@latest/dist…"
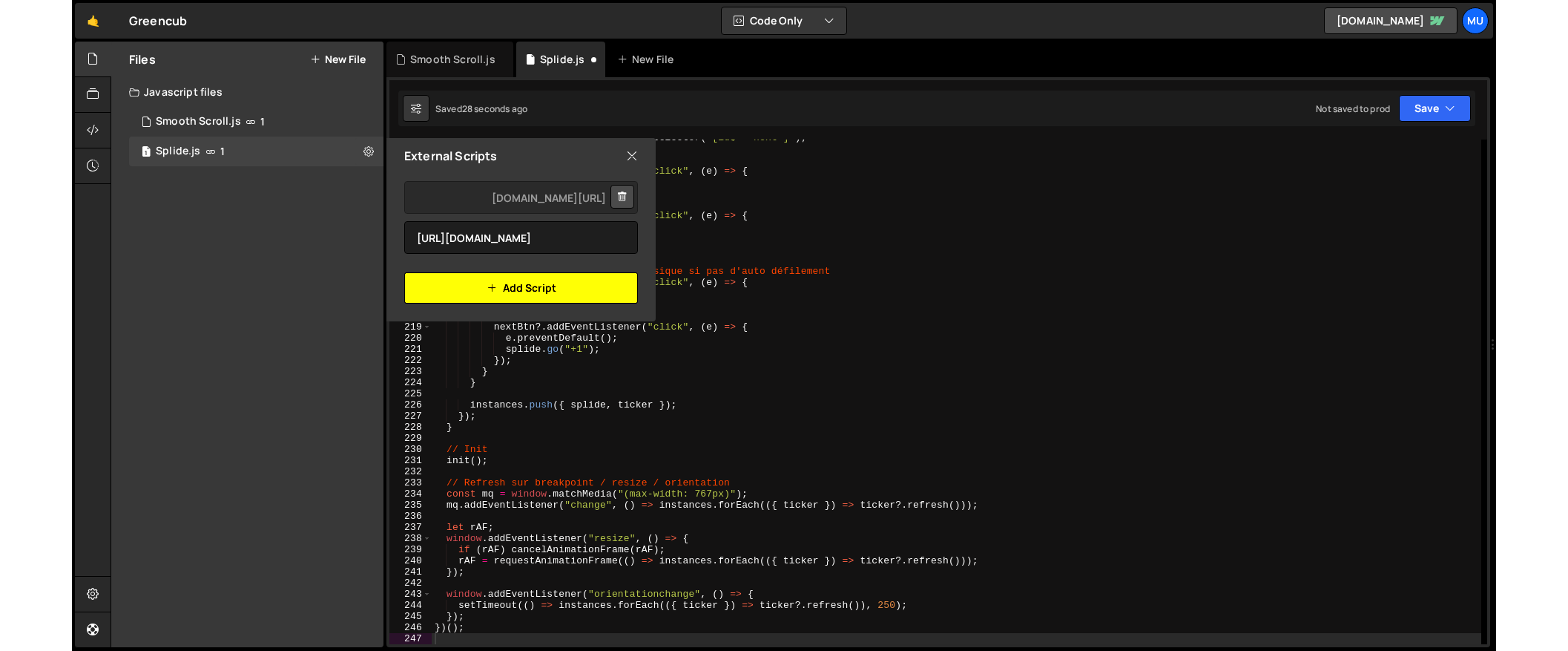
scroll to position [0, 0]
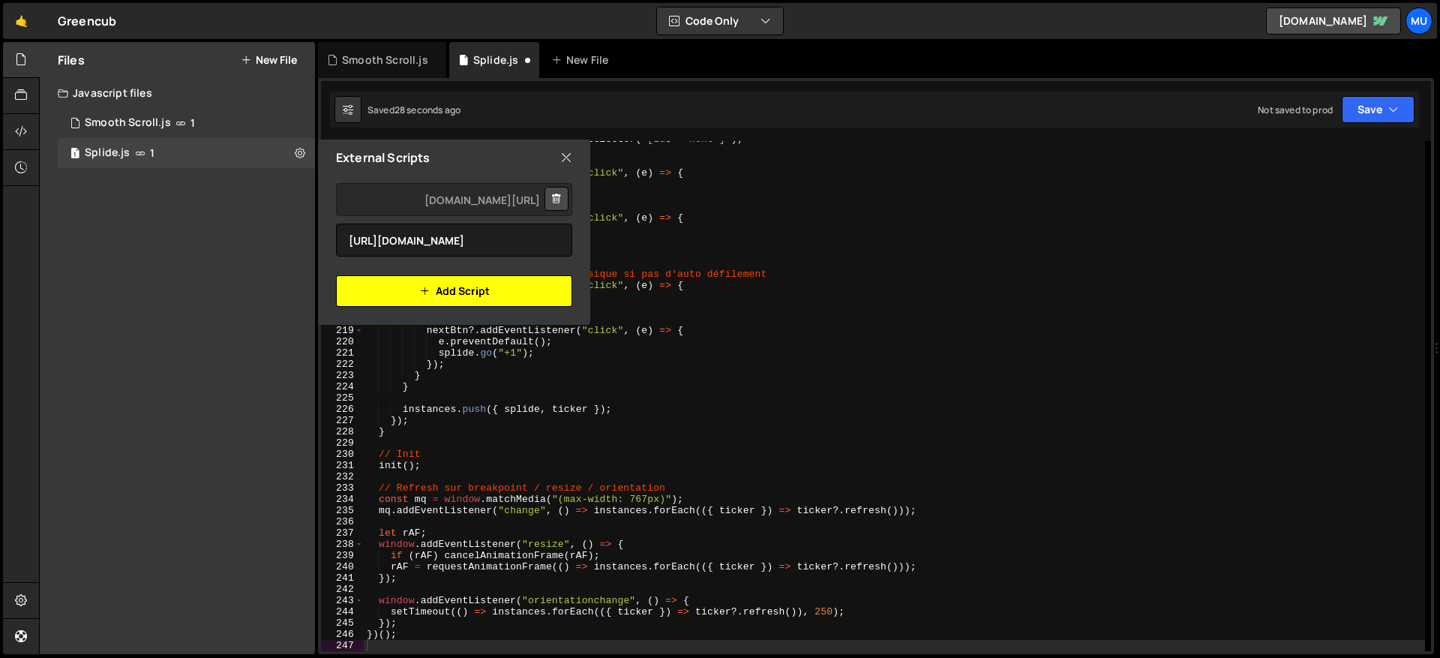
click at [512, 289] on button "Add Script" at bounding box center [454, 291] width 236 height 32
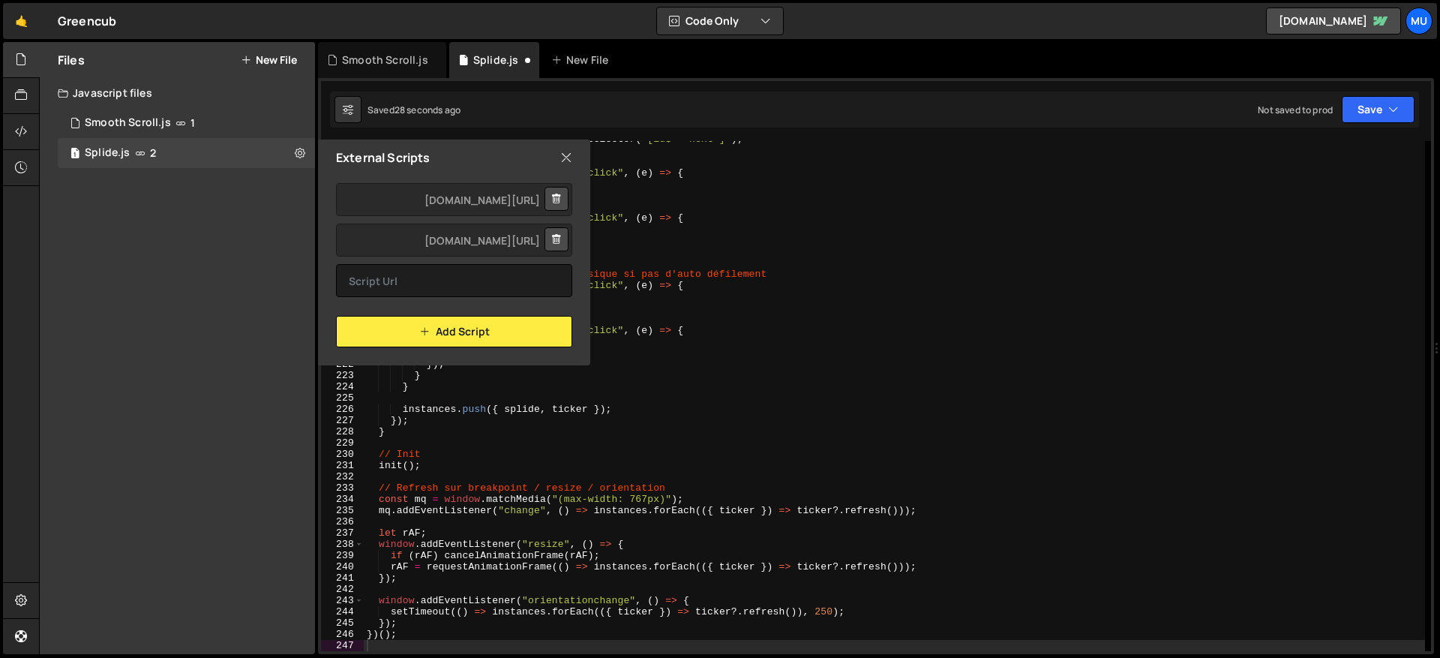
click at [571, 152] on icon at bounding box center [566, 157] width 12 height 17
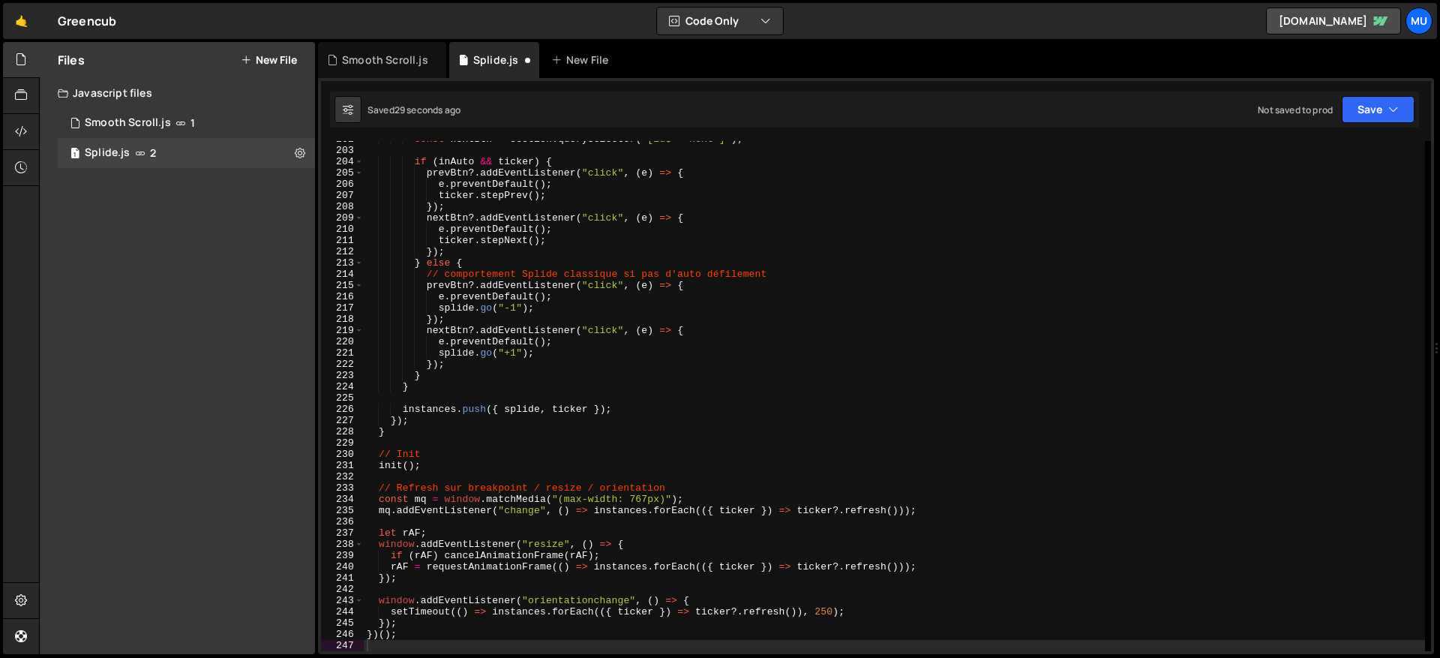
type textarea "e.preventDefault();"
click at [636, 187] on div "const nextBtn = section . querySelector ( '[id$="-next"]' ) ; if ( inAuto && ti…" at bounding box center [894, 400] width 1061 height 533
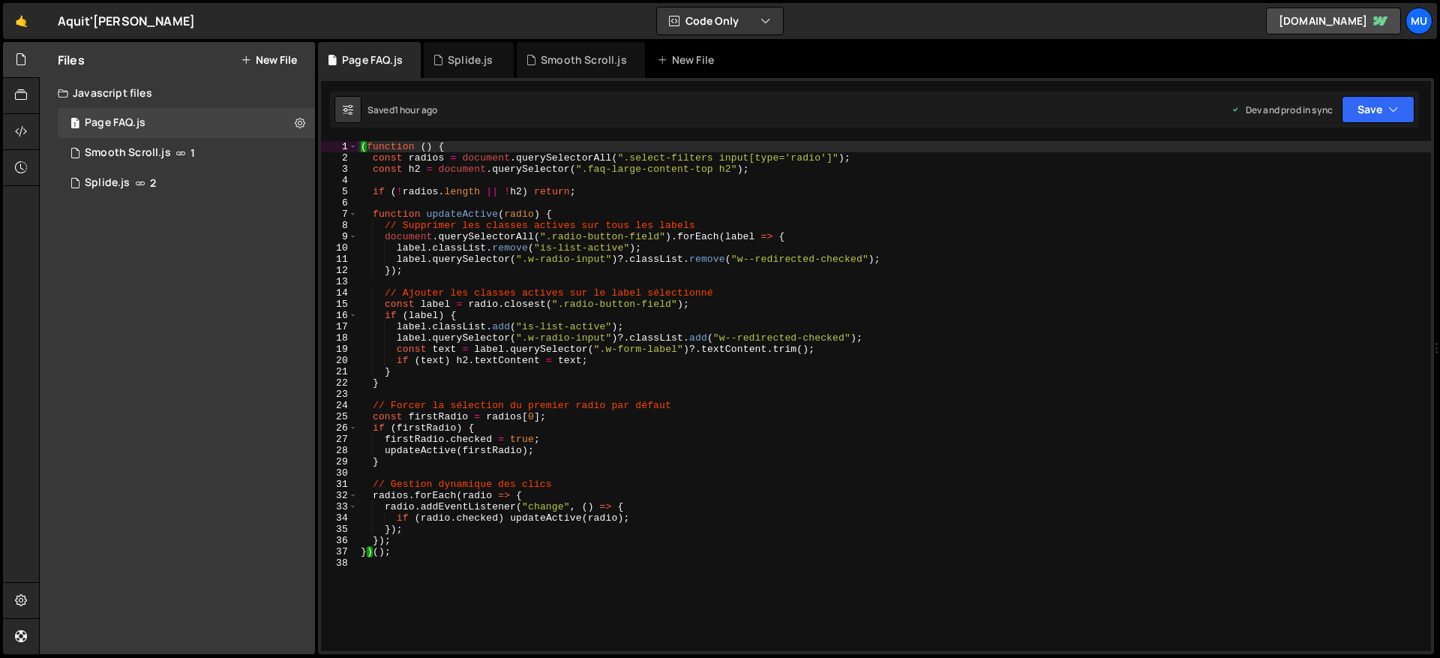
type textarea "document.querySelectorAll(".radio-button-field").forEach(label => {"
click at [491, 233] on div "( function ( ) { const radios = document . querySelectorAll ( ".select-filters …" at bounding box center [894, 407] width 1073 height 533
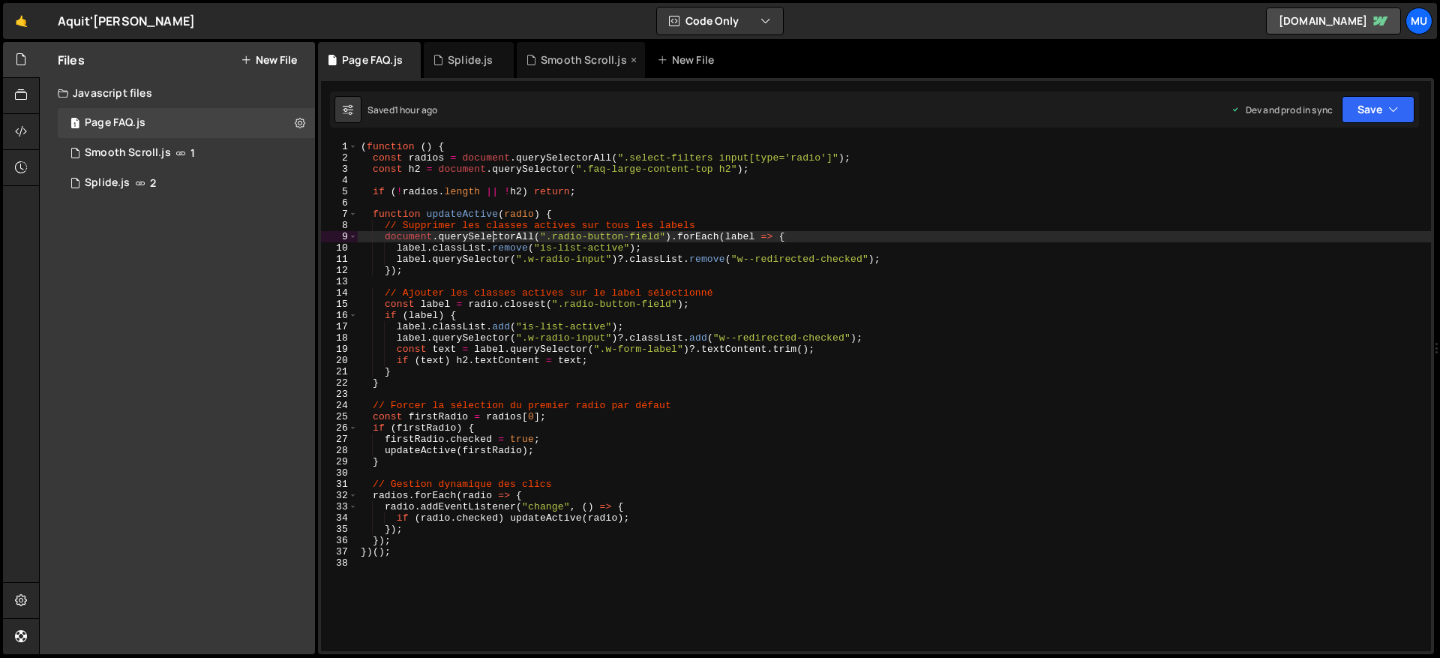
click at [576, 60] on div "Smooth Scroll.js" at bounding box center [584, 60] width 86 height 15
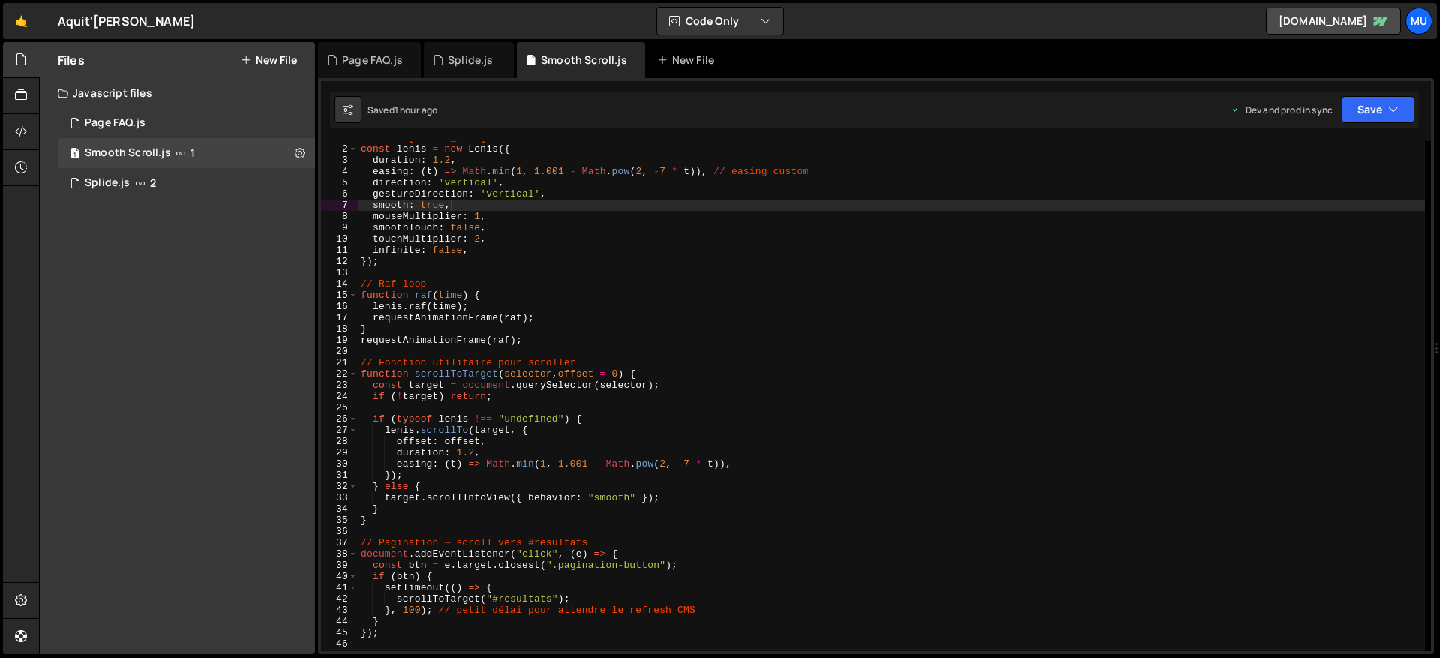
scroll to position [9, 0]
click at [554, 281] on div "// Init [PERSON_NAME] const [PERSON_NAME] = new [PERSON_NAME] ({ duration : 1.2…" at bounding box center [891, 398] width 1067 height 533
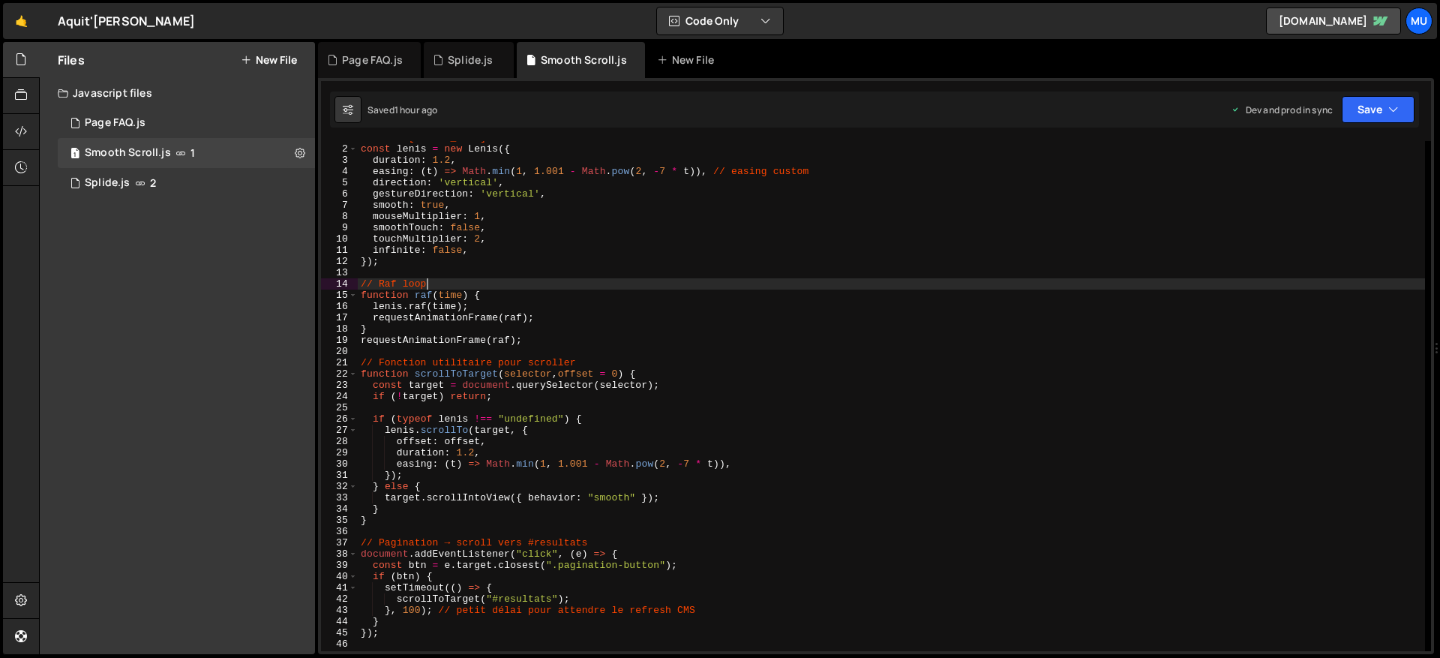
type textarea "});"
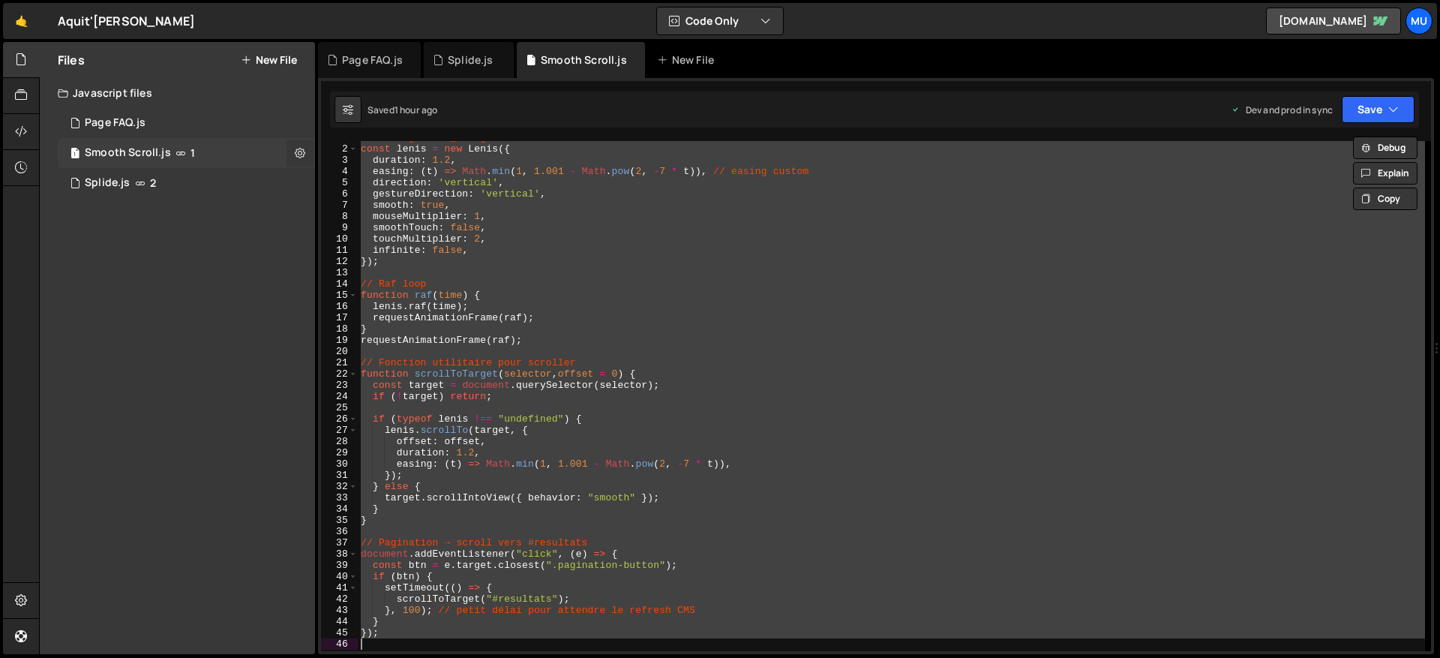
click at [299, 156] on icon at bounding box center [300, 153] width 11 height 14
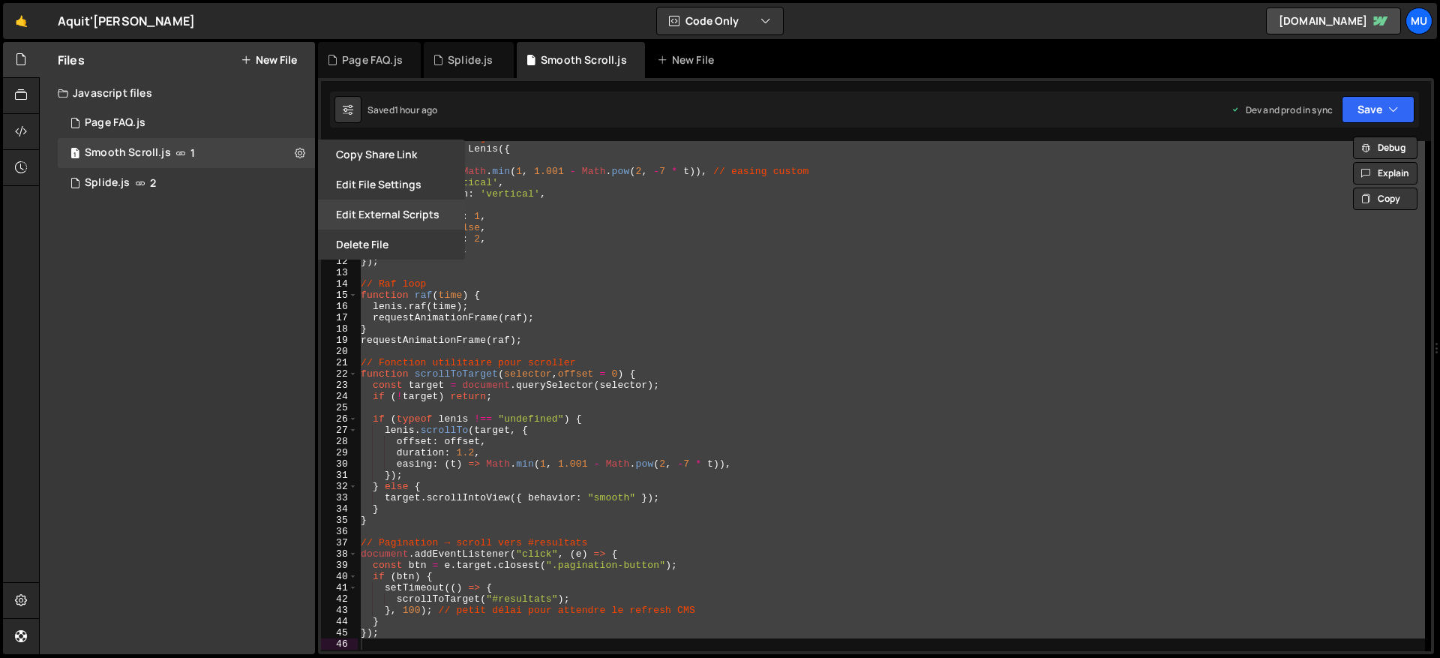
click at [369, 212] on button "Edit External Scripts" at bounding box center [391, 215] width 147 height 30
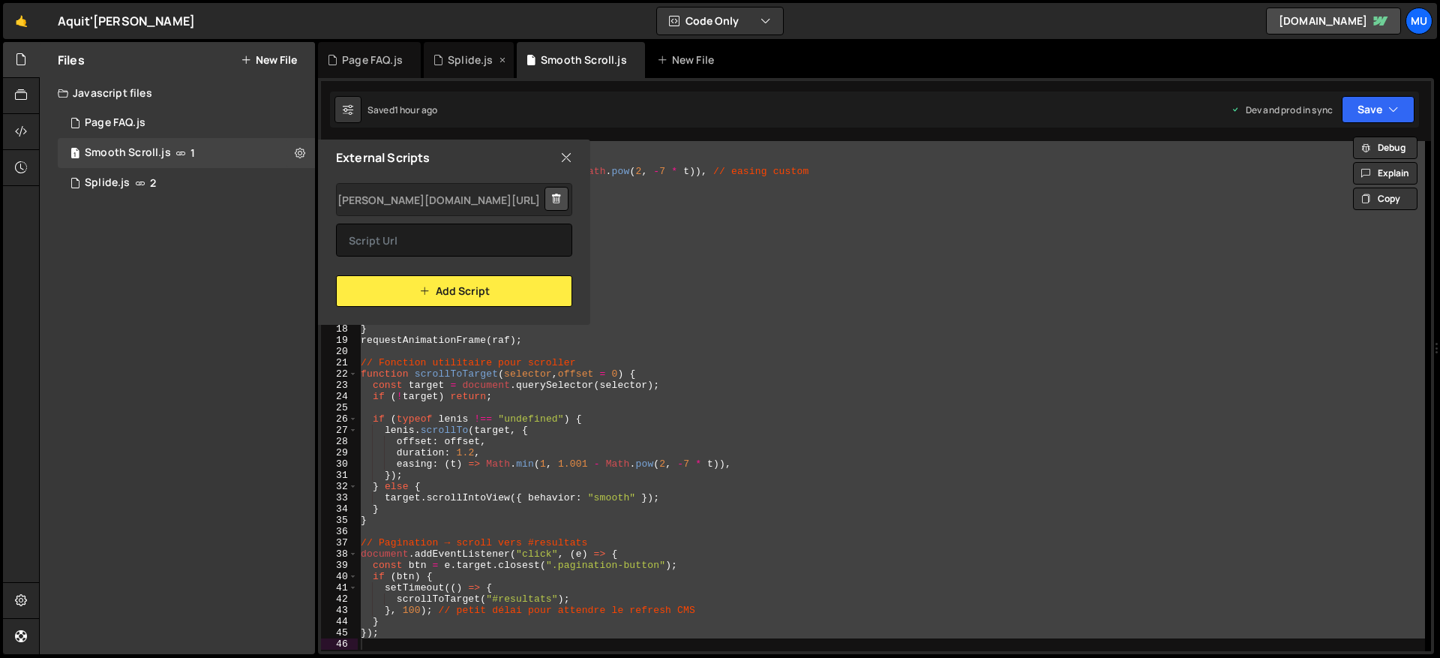
click at [479, 60] on div "Splide.js" at bounding box center [470, 60] width 45 height 15
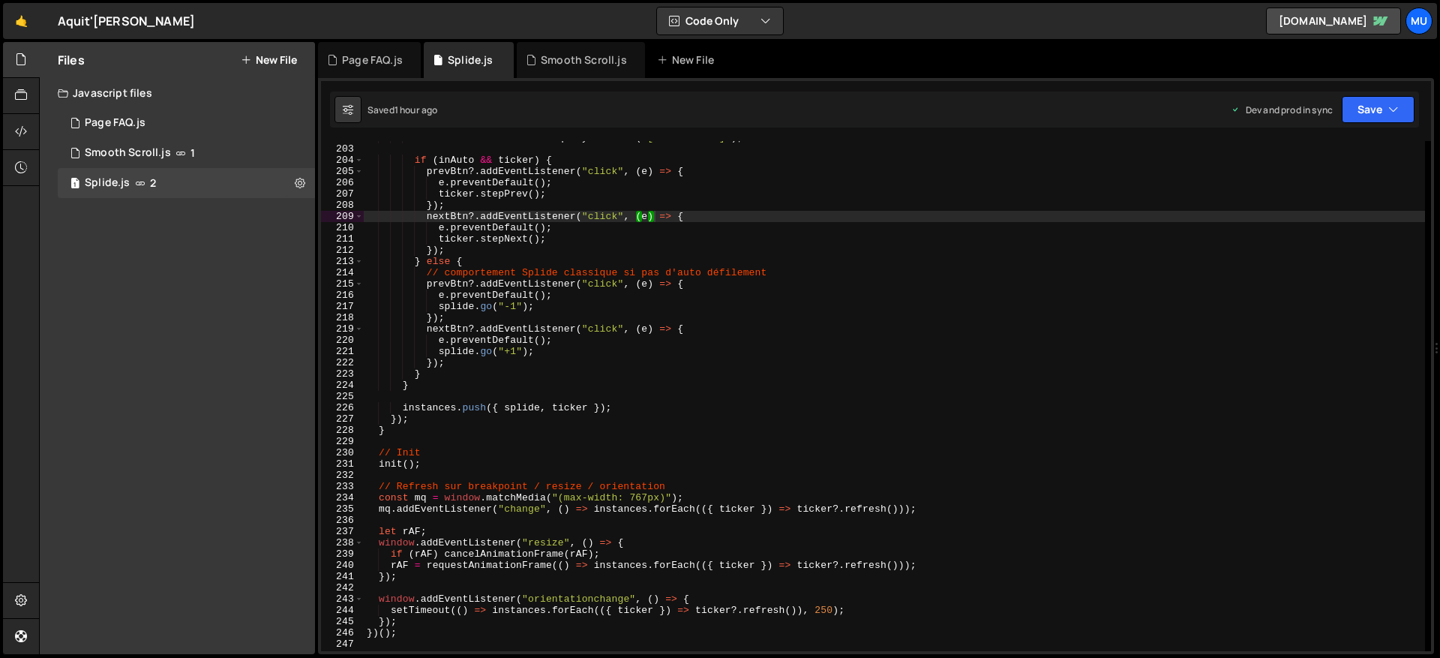
click at [539, 182] on div "const nextBtn = section . querySelector ( '[id$="-next"]' ) ; if ( inAuto && ti…" at bounding box center [894, 398] width 1061 height 533
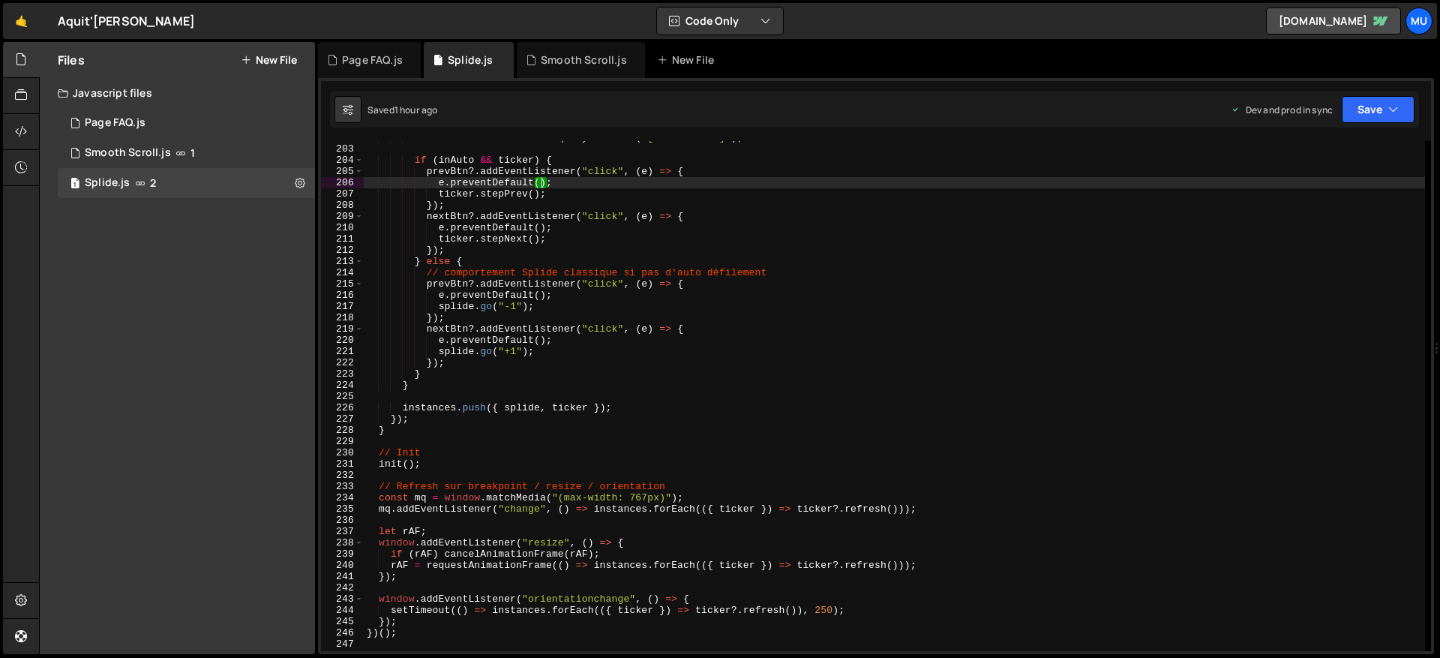
type textarea "})();"
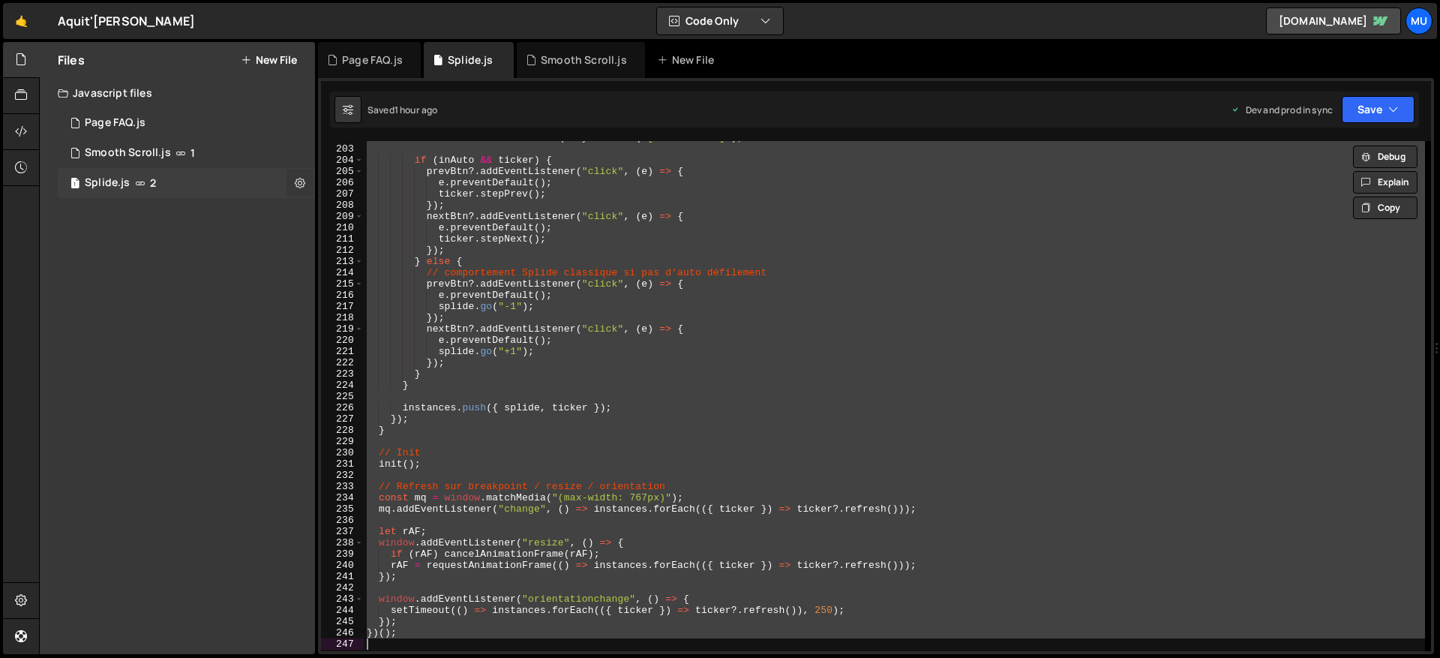
click at [299, 176] on icon at bounding box center [300, 183] width 11 height 14
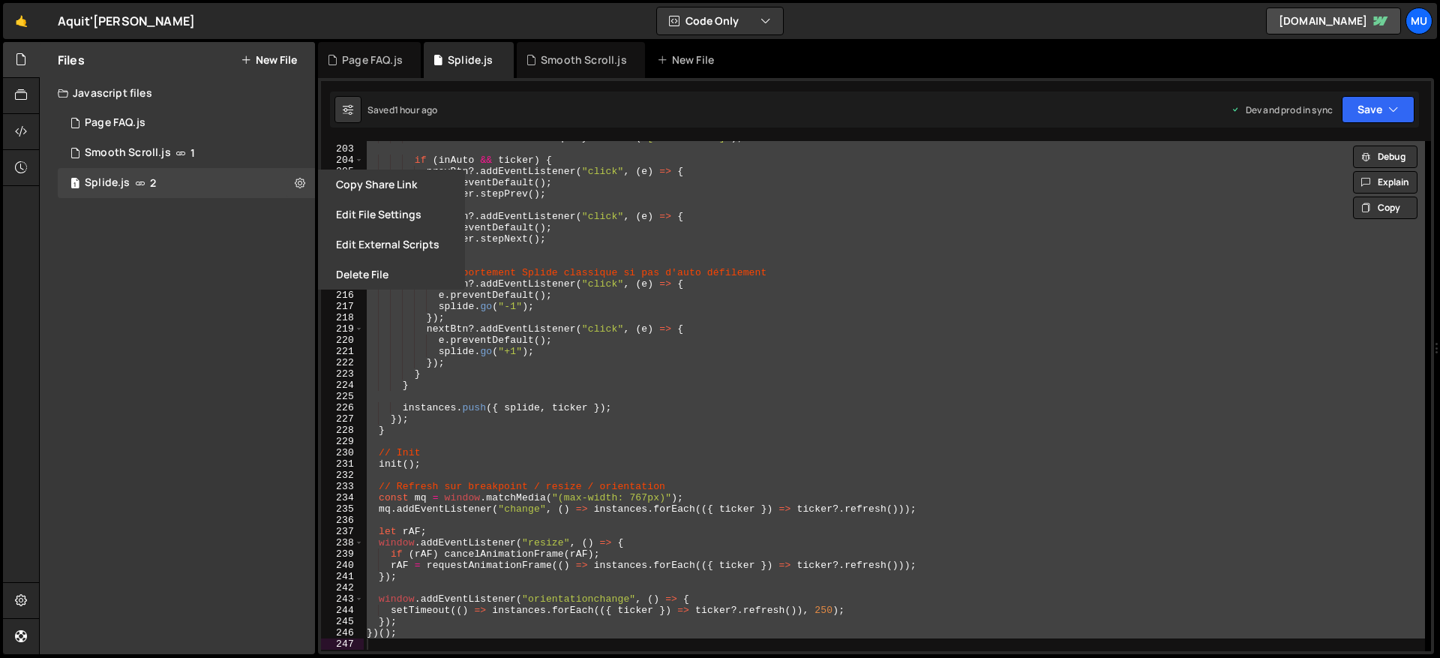
click at [357, 241] on button "Edit External Scripts" at bounding box center [391, 245] width 147 height 30
